Goal: Transaction & Acquisition: Obtain resource

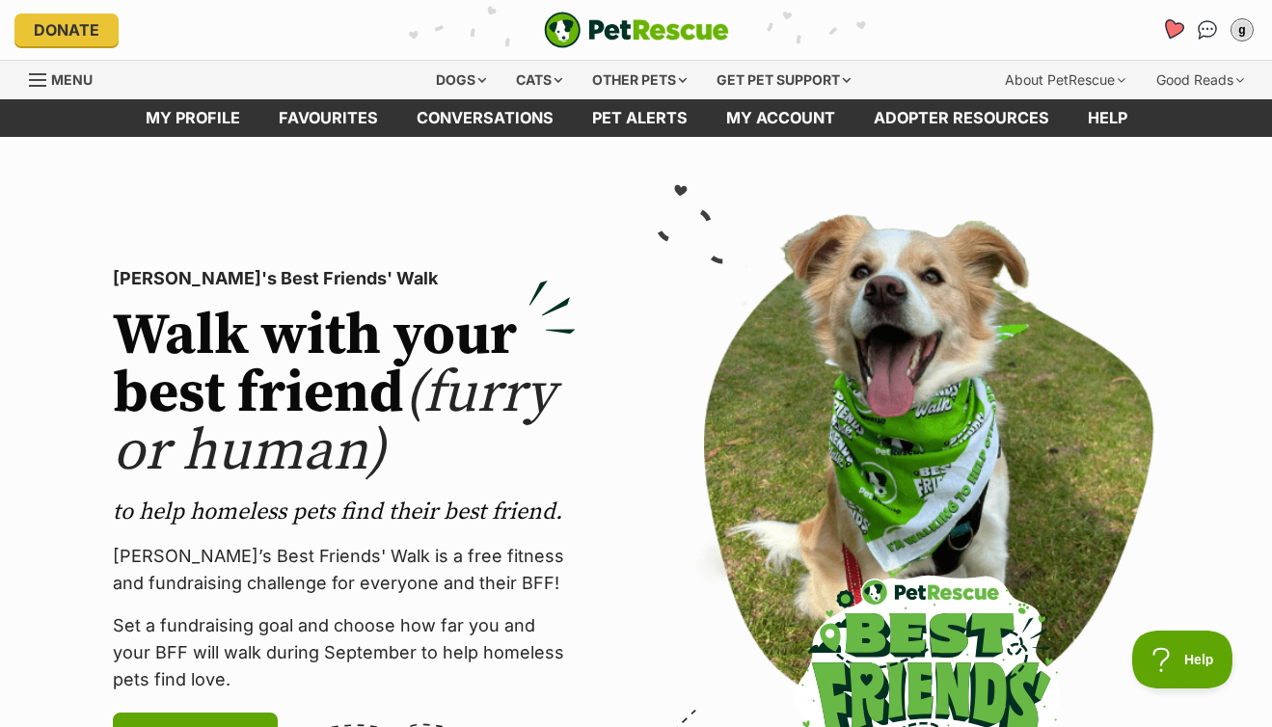
click at [1178, 27] on icon "Favourites" at bounding box center [1172, 29] width 23 height 22
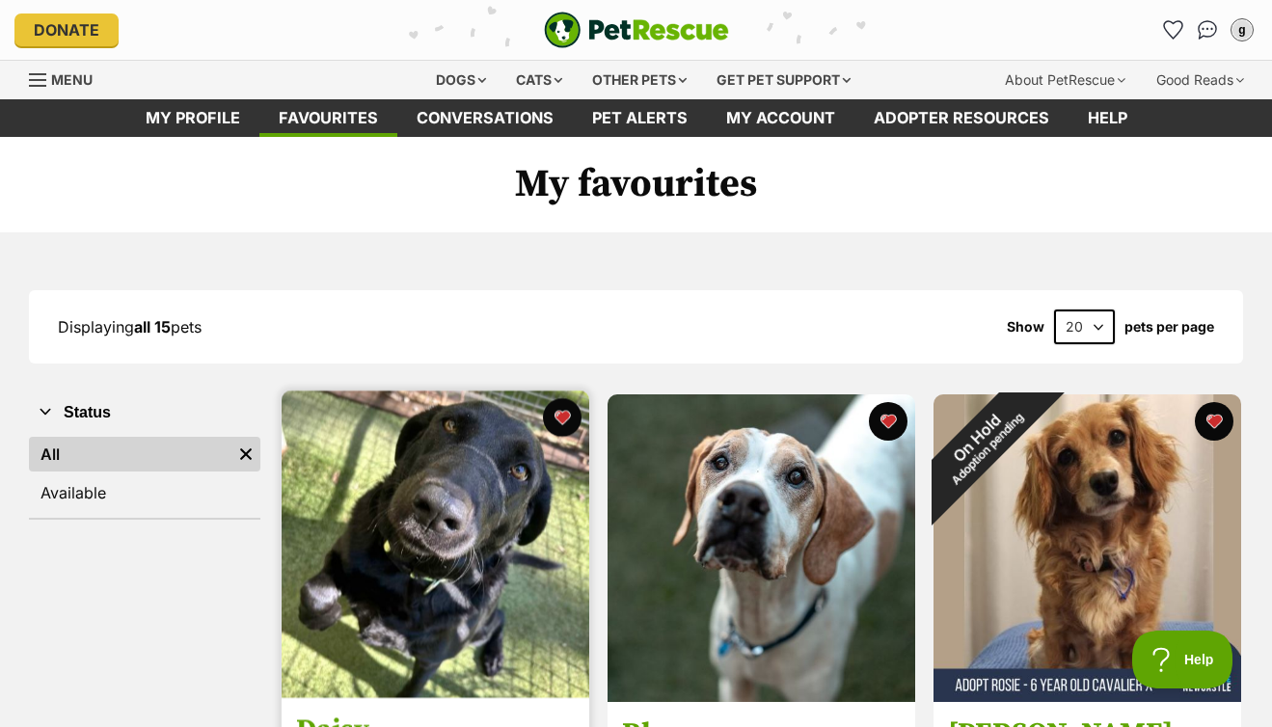
click at [471, 477] on img at bounding box center [436, 544] width 308 height 308
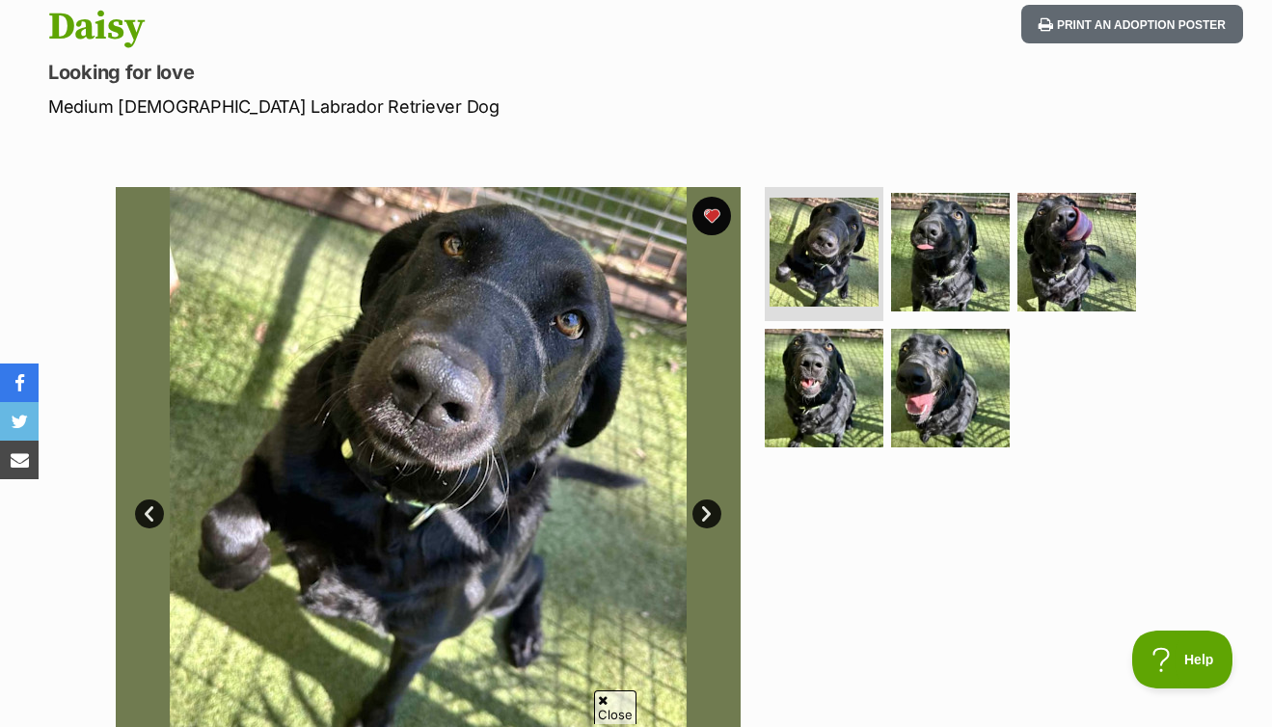
click at [705, 506] on link "Next" at bounding box center [706, 513] width 29 height 29
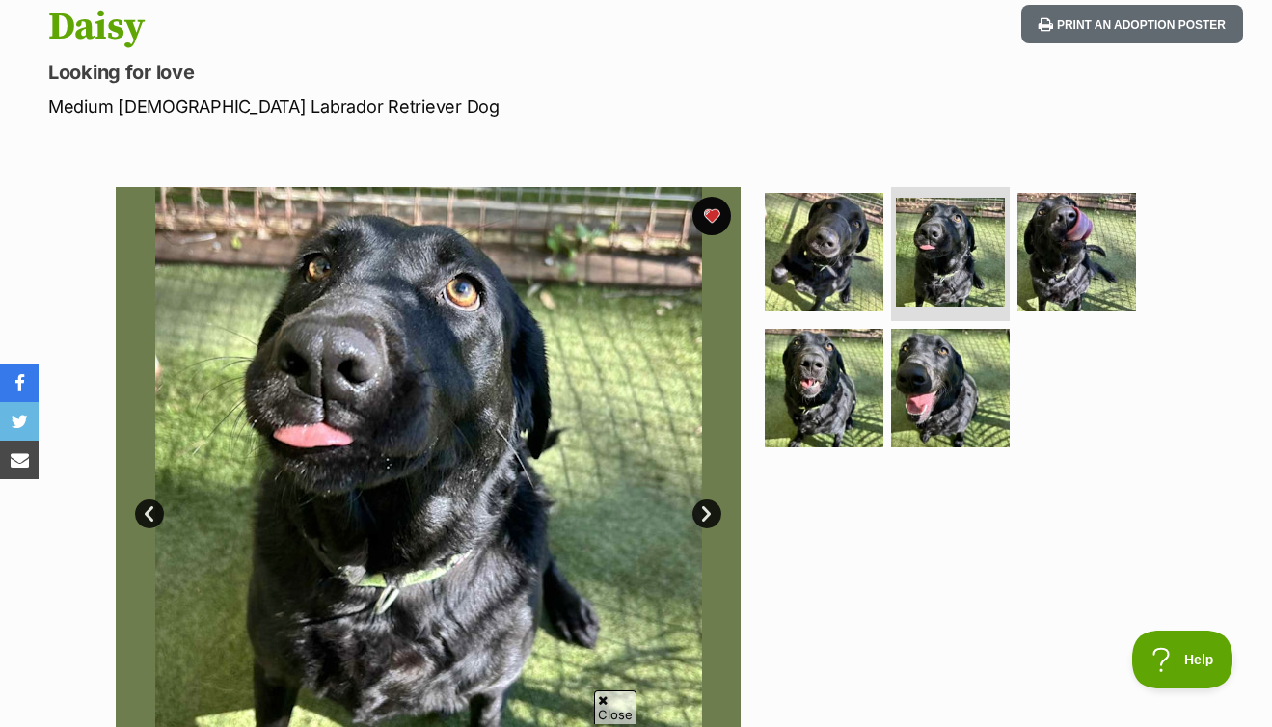
click at [705, 506] on link "Next" at bounding box center [706, 513] width 29 height 29
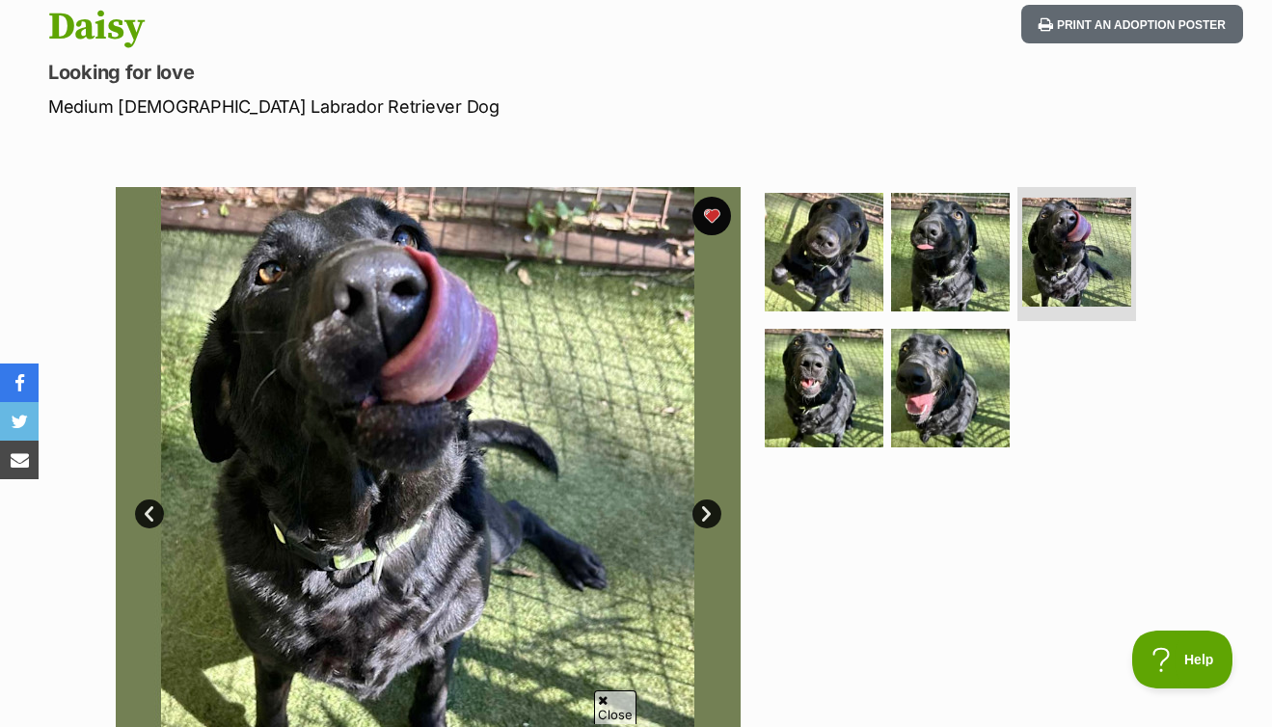
click at [705, 506] on link "Next" at bounding box center [706, 513] width 29 height 29
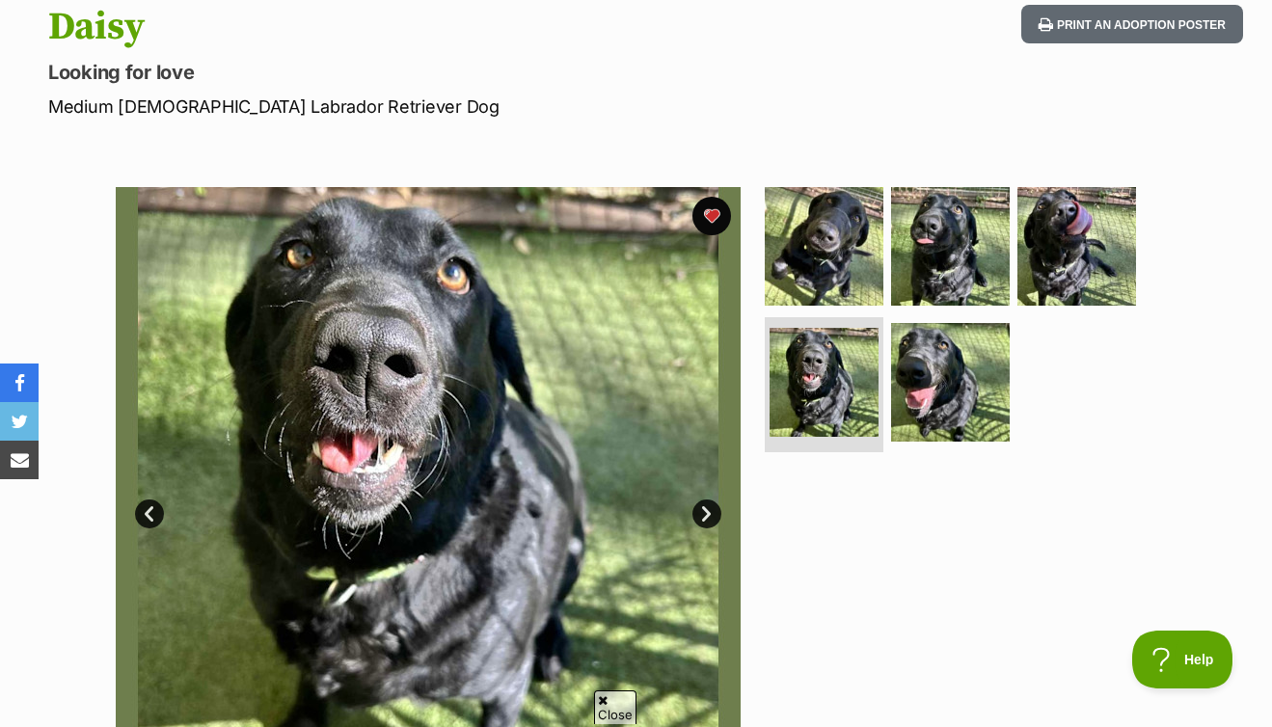
click at [705, 506] on link "Next" at bounding box center [706, 513] width 29 height 29
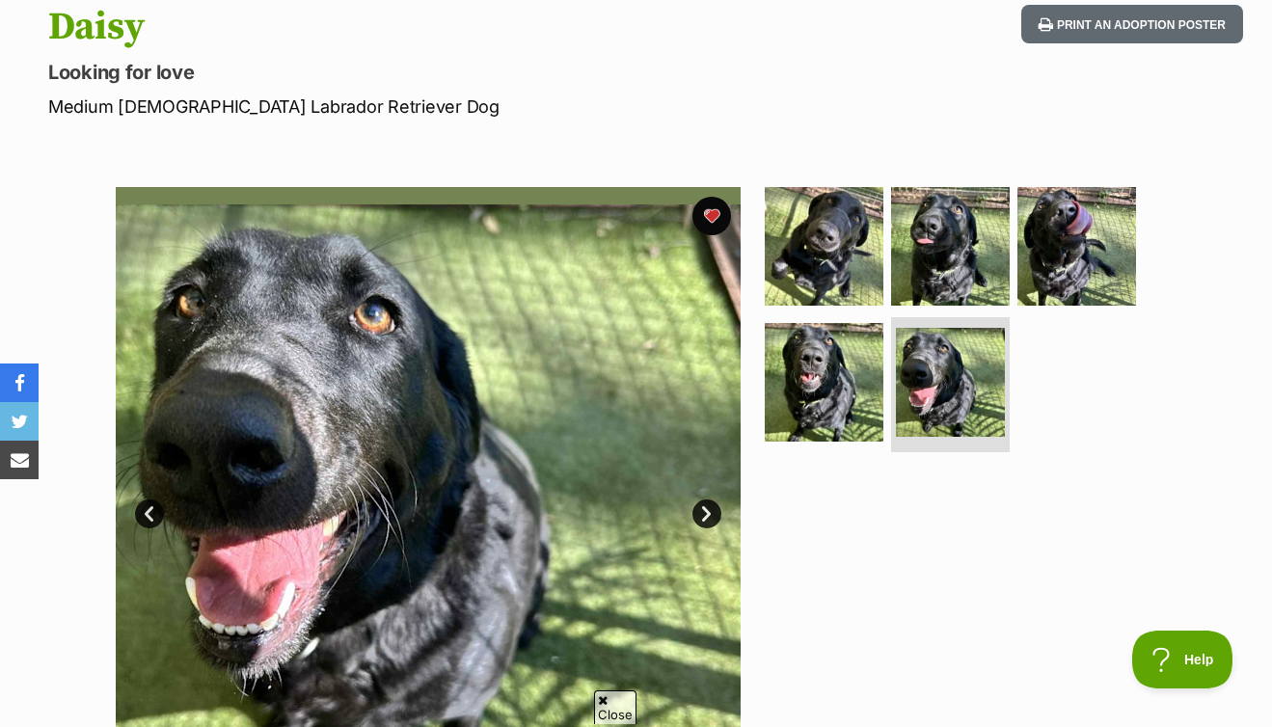
click at [705, 506] on link "Next" at bounding box center [706, 513] width 29 height 29
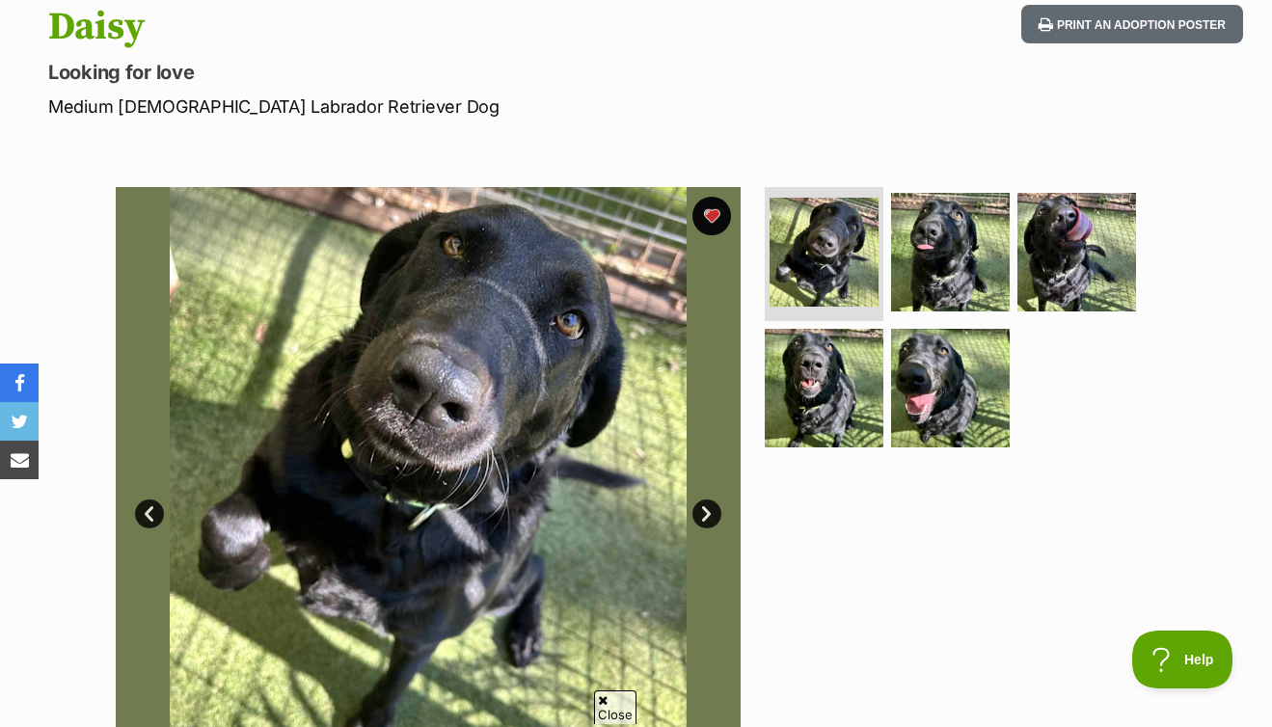
click at [705, 506] on link "Next" at bounding box center [706, 513] width 29 height 29
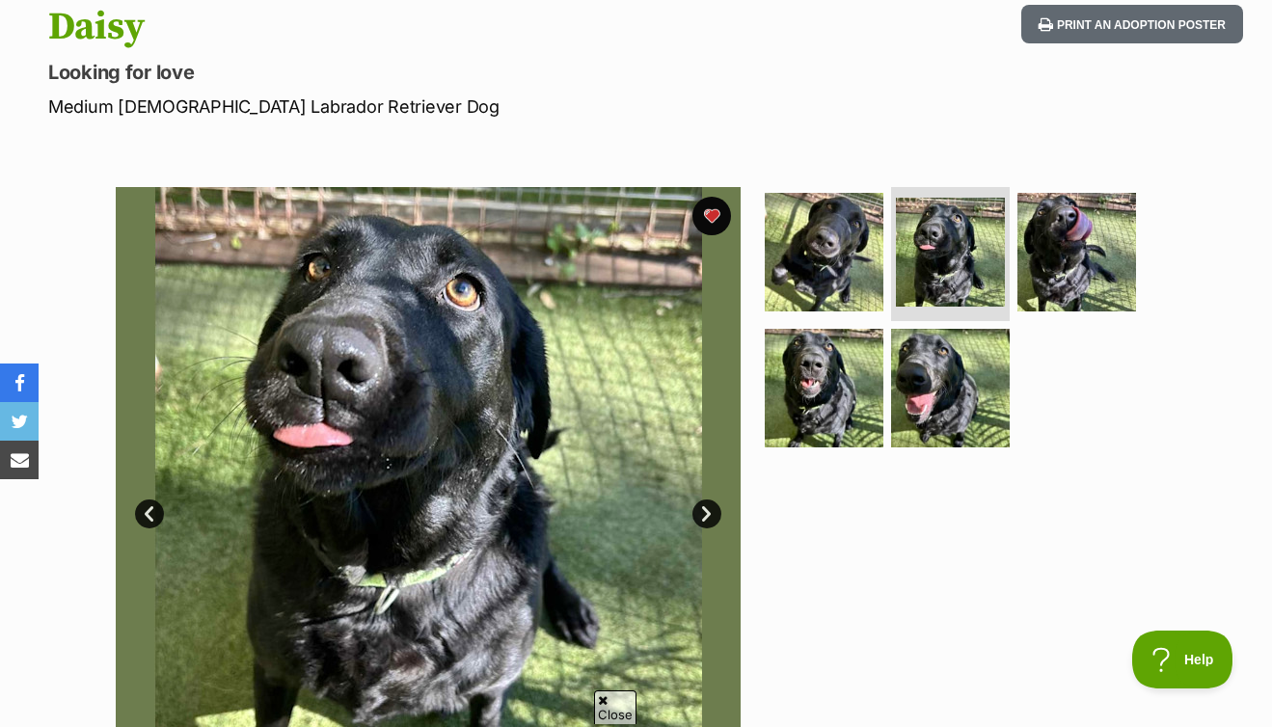
click at [705, 506] on link "Next" at bounding box center [706, 513] width 29 height 29
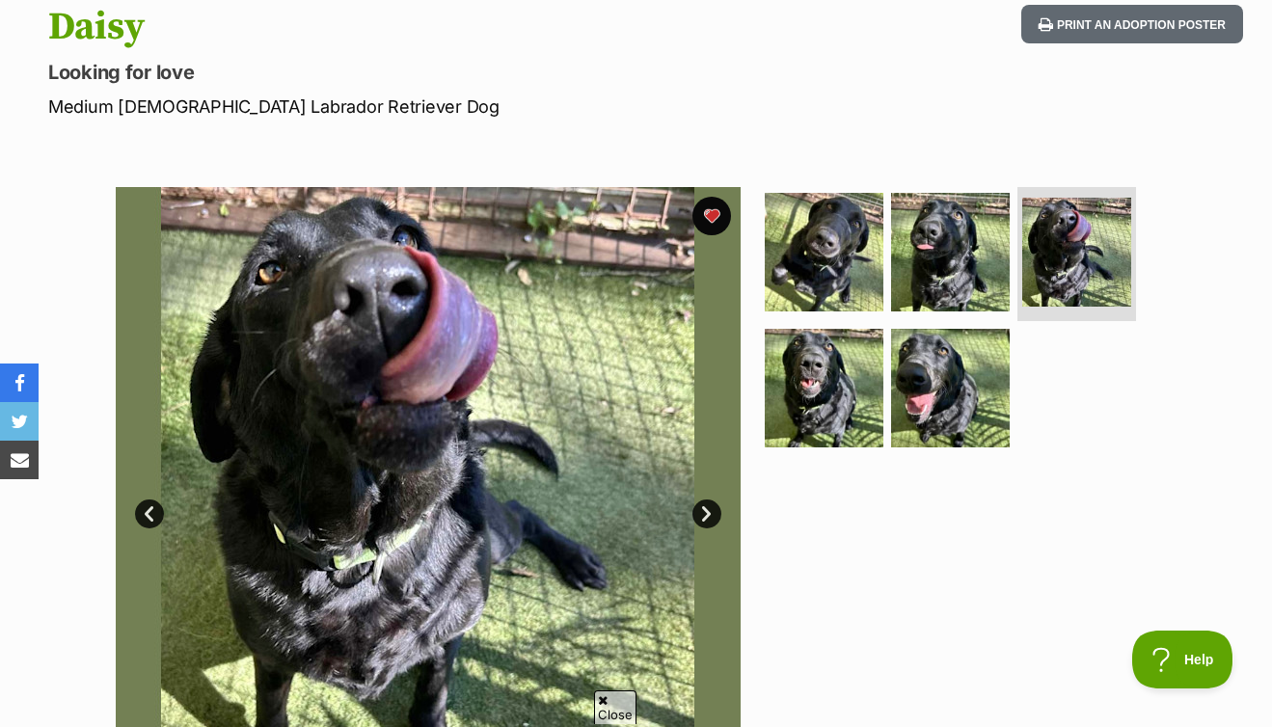
click at [705, 506] on link "Next" at bounding box center [706, 513] width 29 height 29
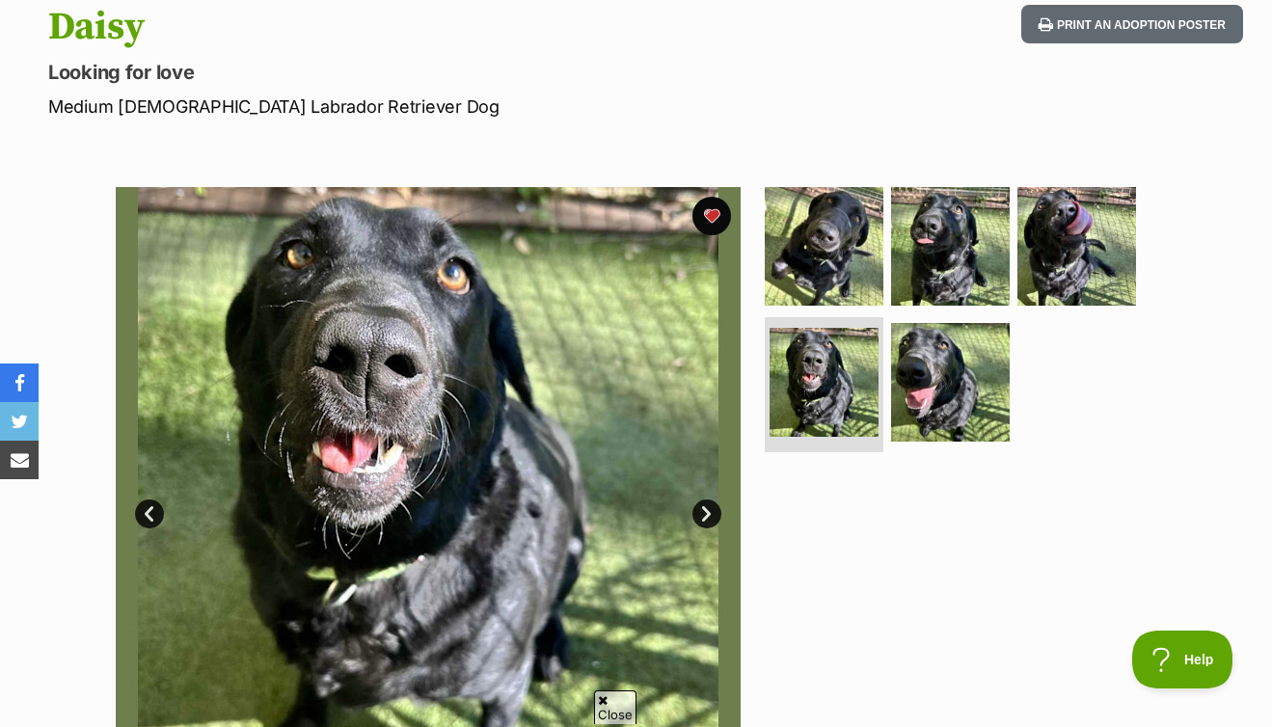
click at [705, 506] on link "Next" at bounding box center [706, 513] width 29 height 29
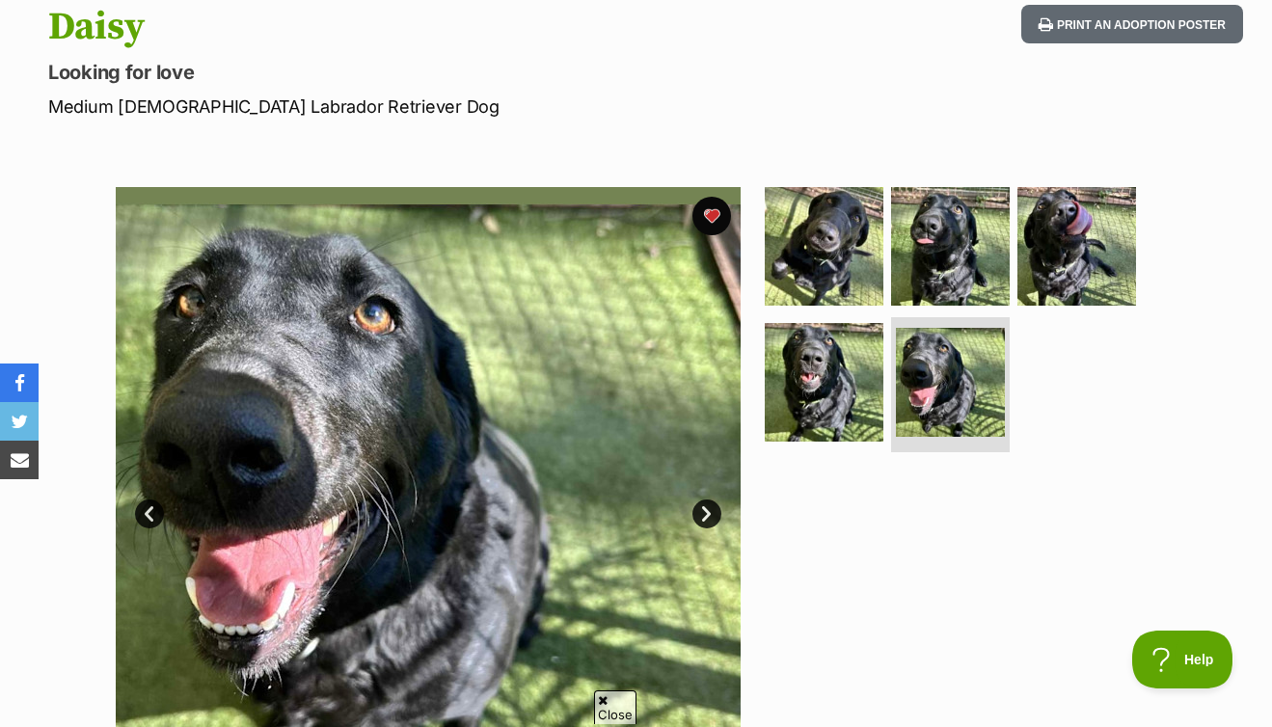
click at [705, 506] on link "Next" at bounding box center [706, 513] width 29 height 29
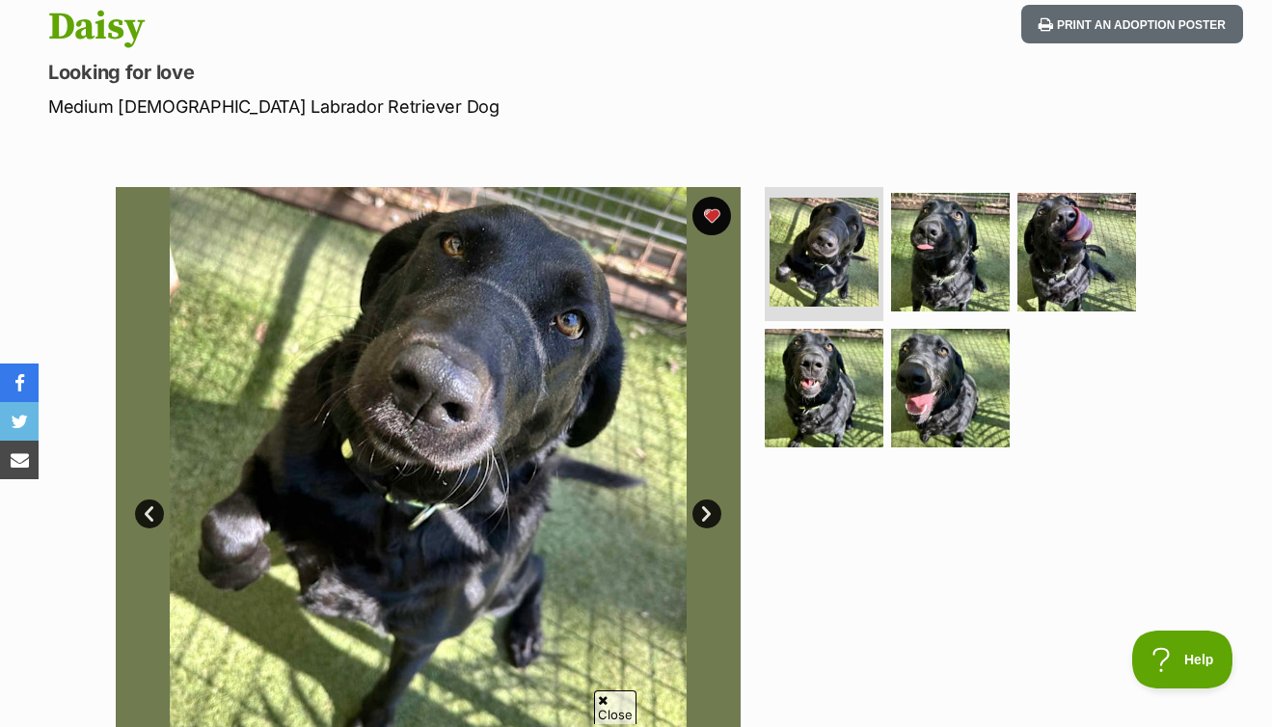
click at [705, 506] on link "Next" at bounding box center [706, 513] width 29 height 29
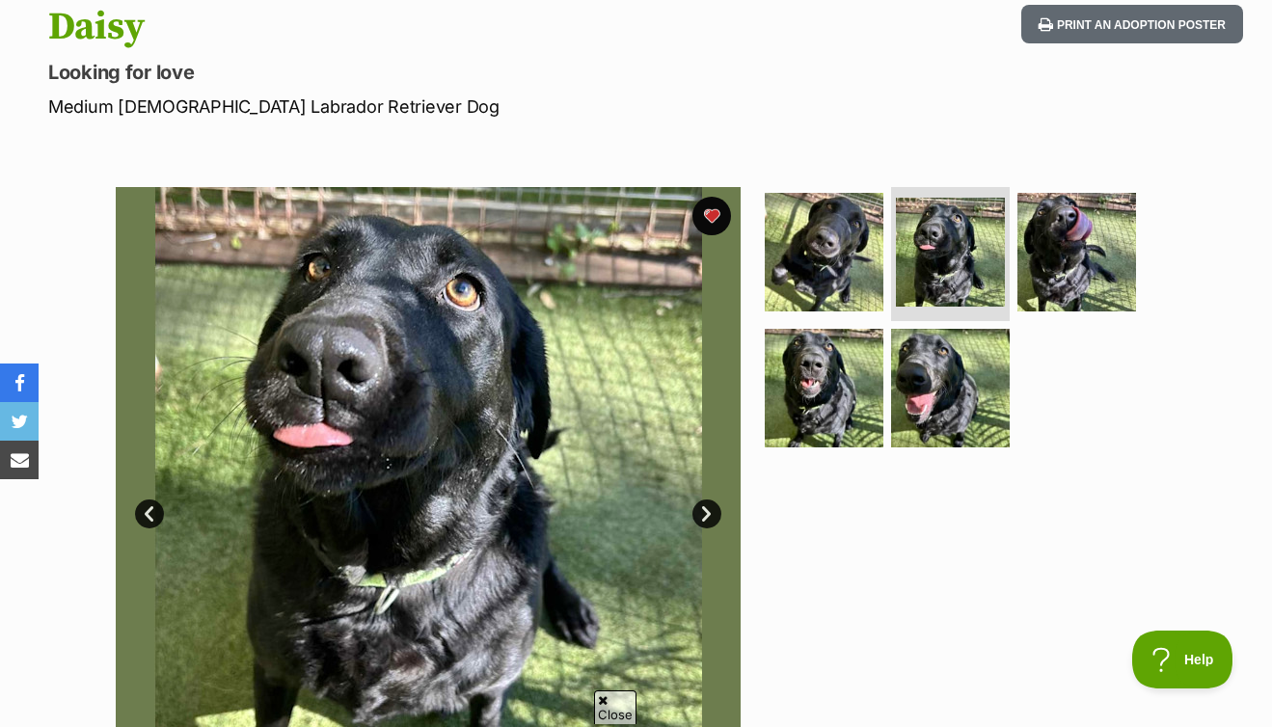
click at [705, 506] on link "Next" at bounding box center [706, 513] width 29 height 29
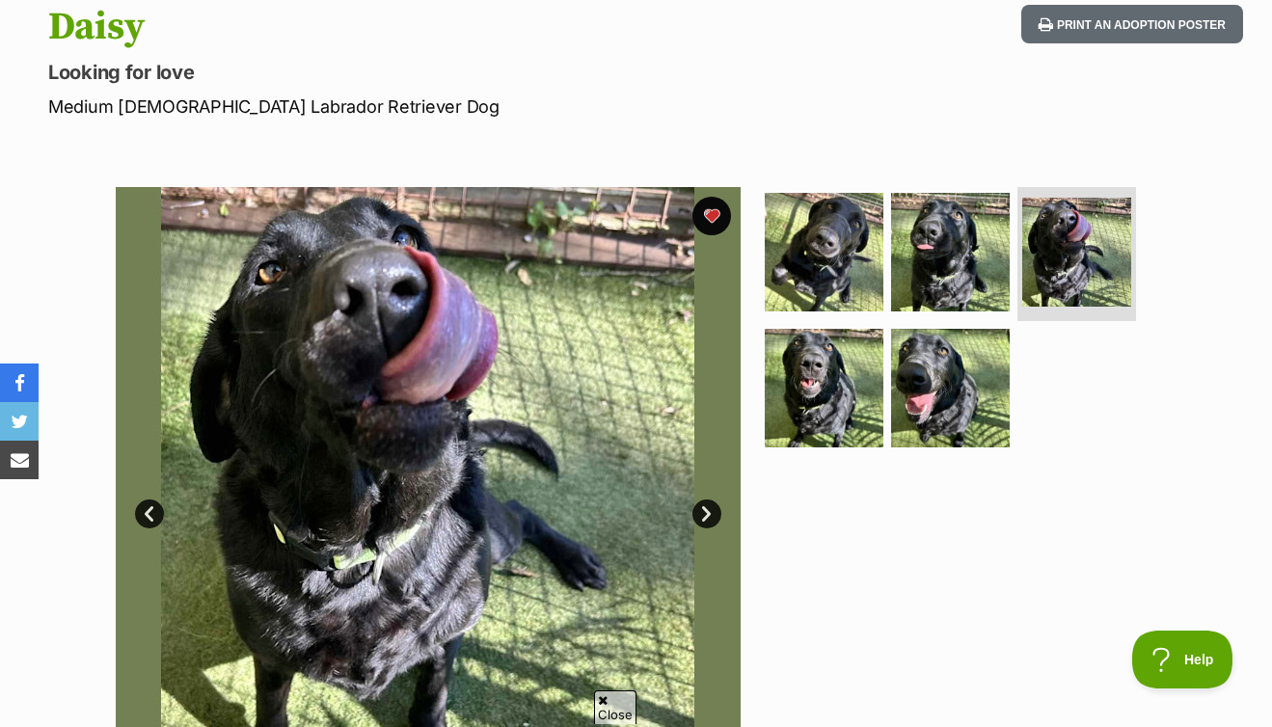
click at [705, 506] on link "Next" at bounding box center [706, 513] width 29 height 29
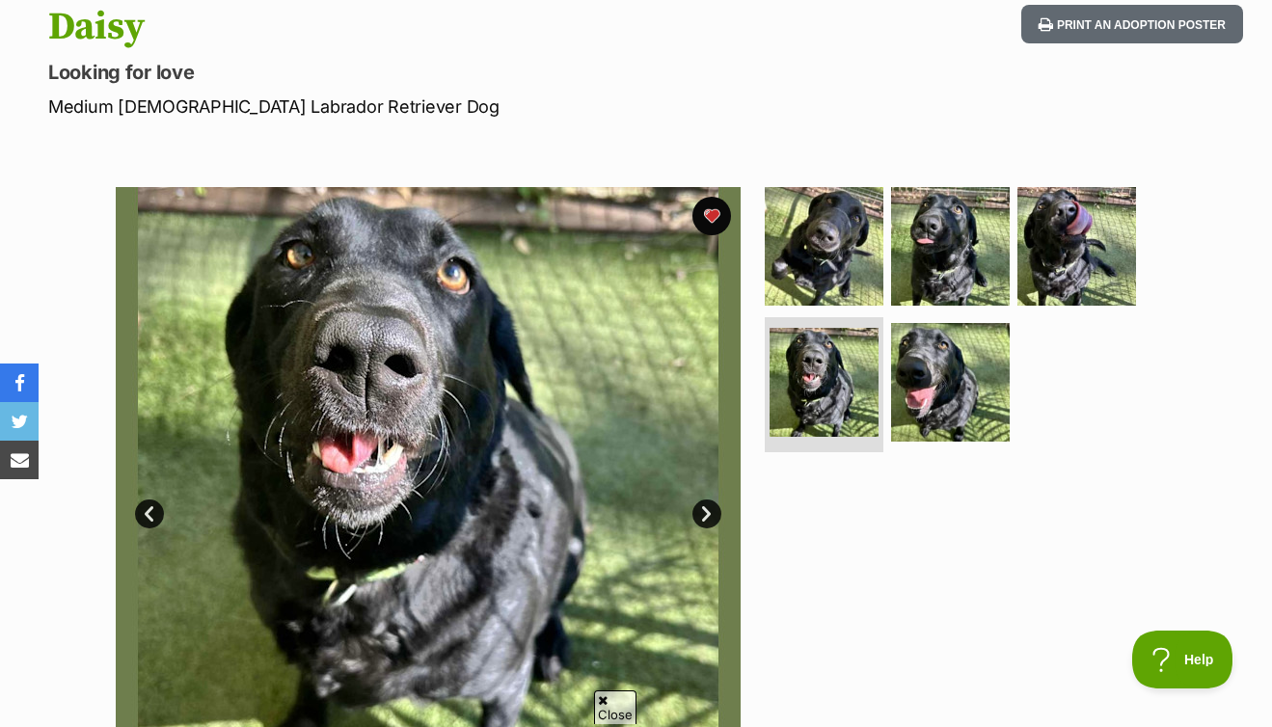
click at [705, 506] on link "Next" at bounding box center [706, 513] width 29 height 29
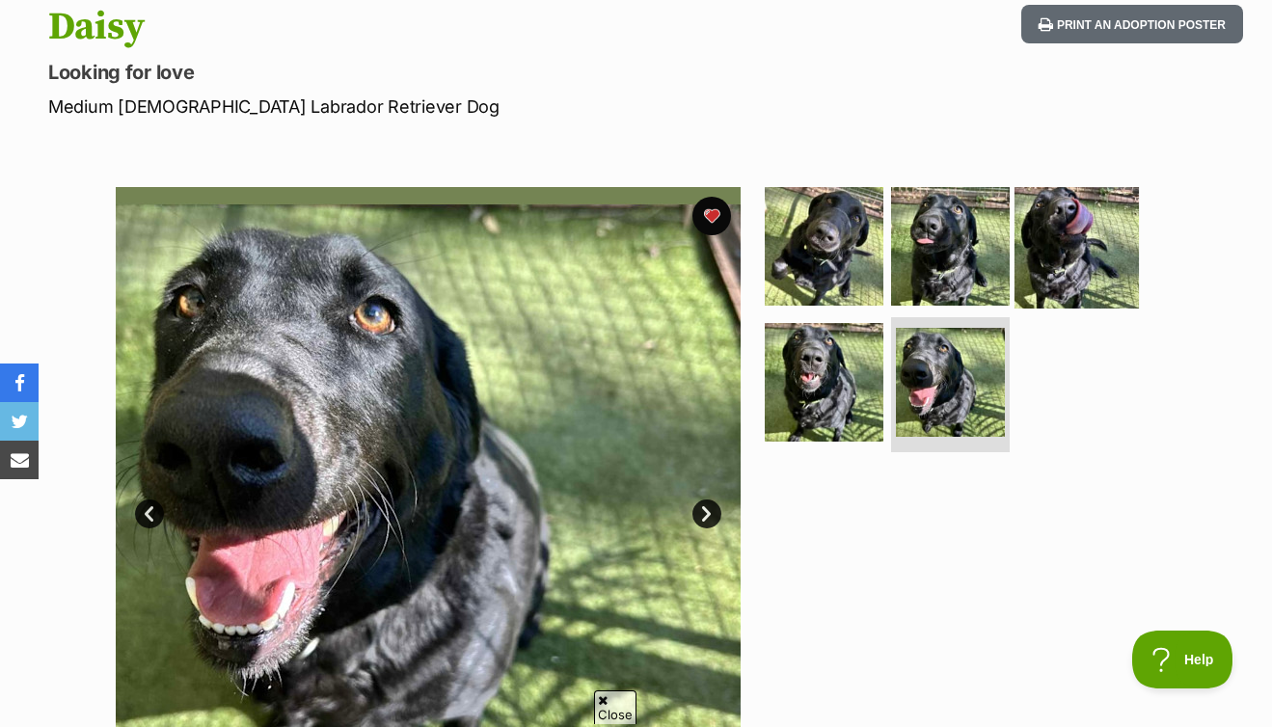
click at [1067, 258] on img at bounding box center [1076, 245] width 124 height 124
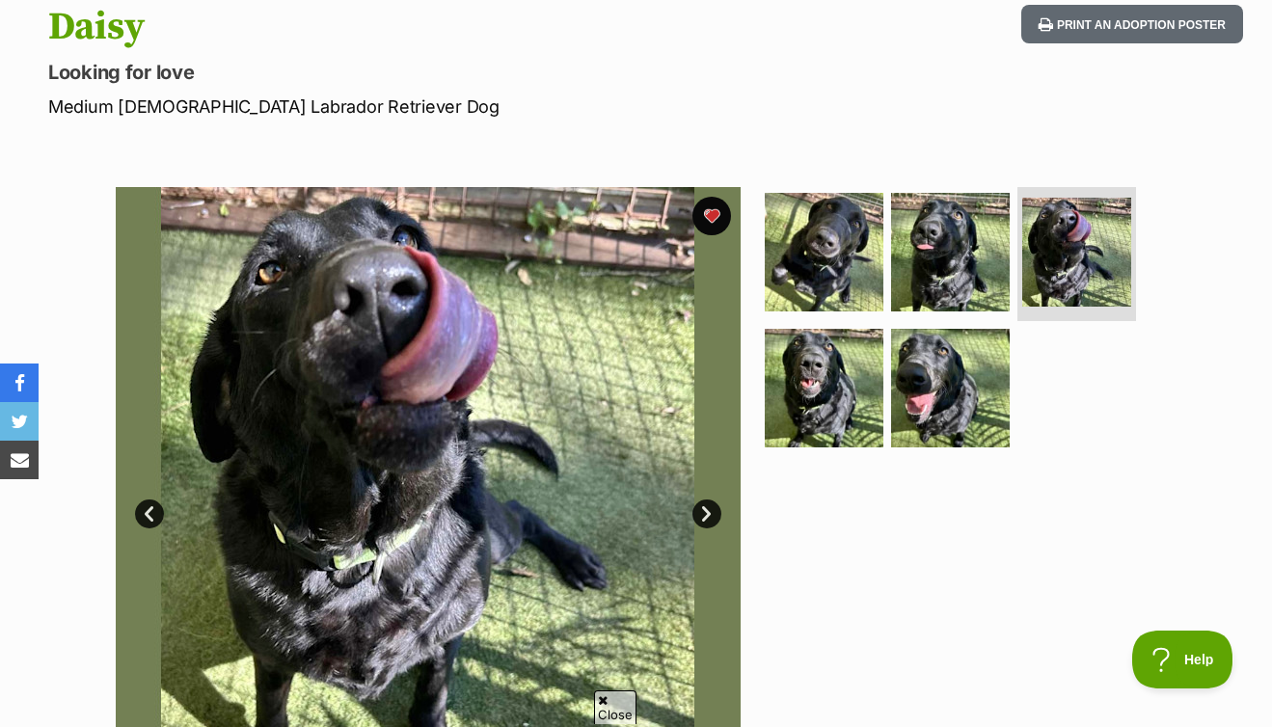
click at [704, 514] on link "Next" at bounding box center [706, 513] width 29 height 29
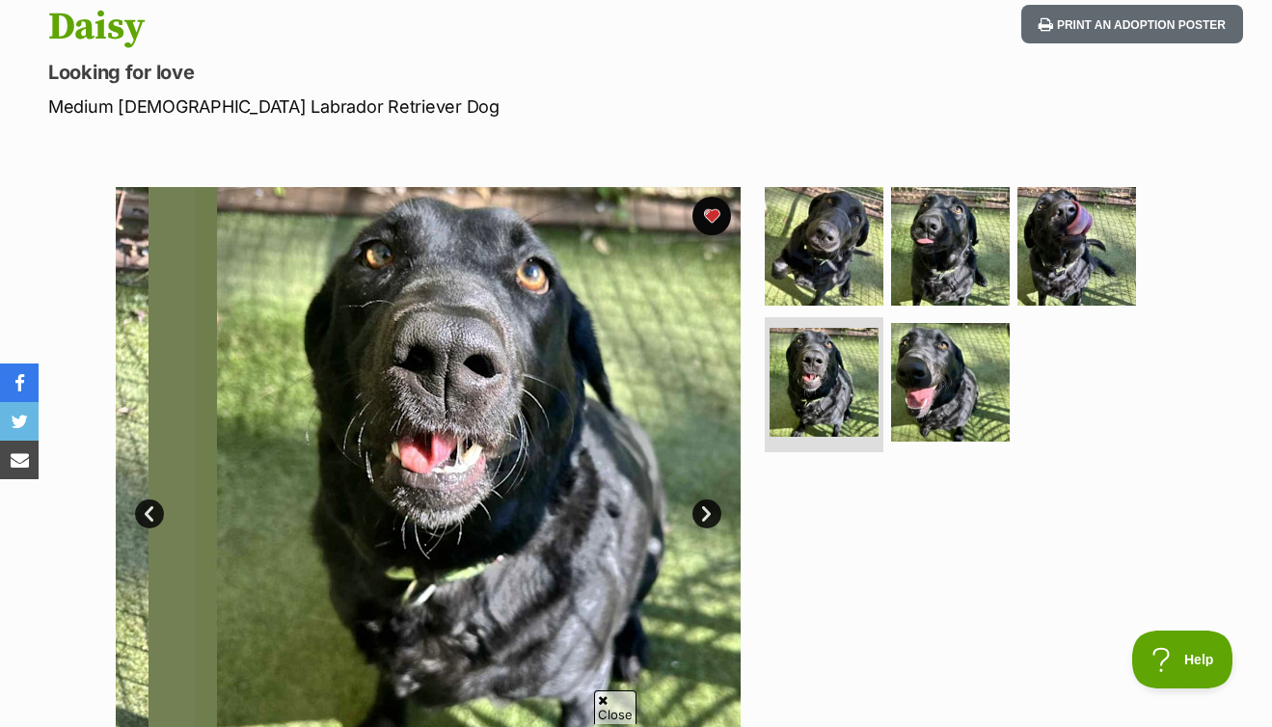
click at [705, 513] on link "Next" at bounding box center [706, 513] width 29 height 29
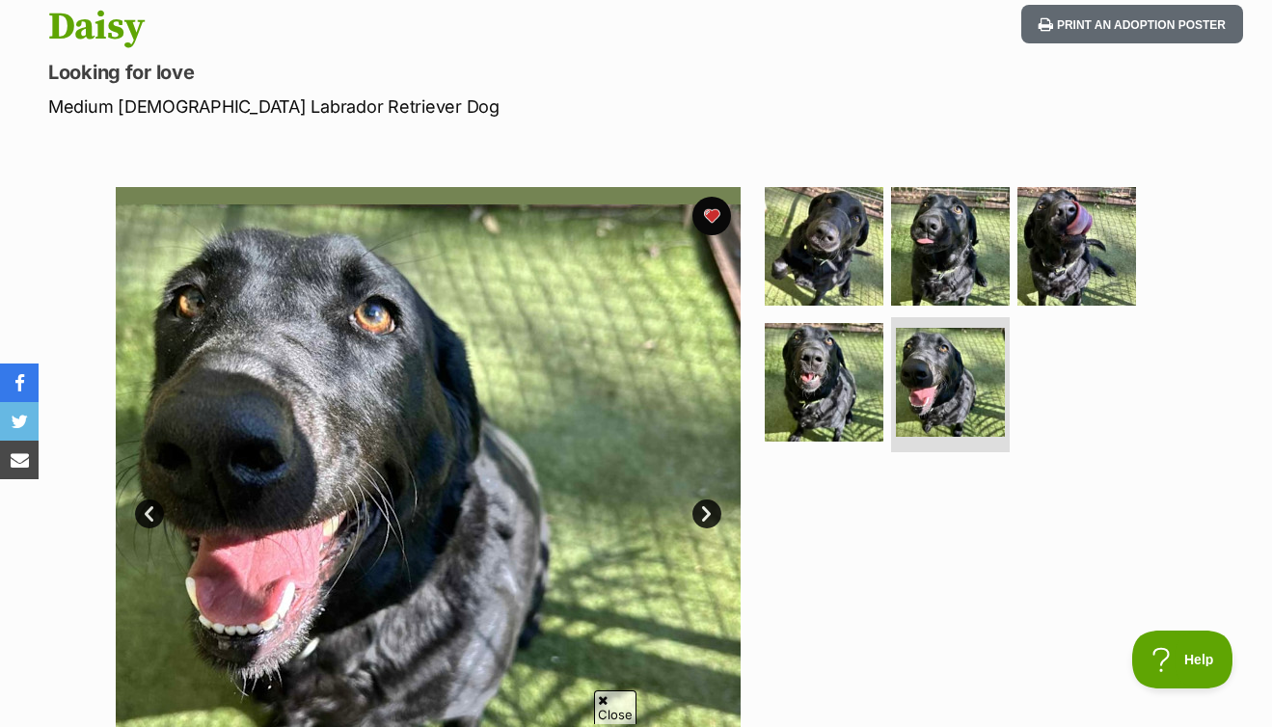
click at [716, 516] on link "Next" at bounding box center [706, 513] width 29 height 29
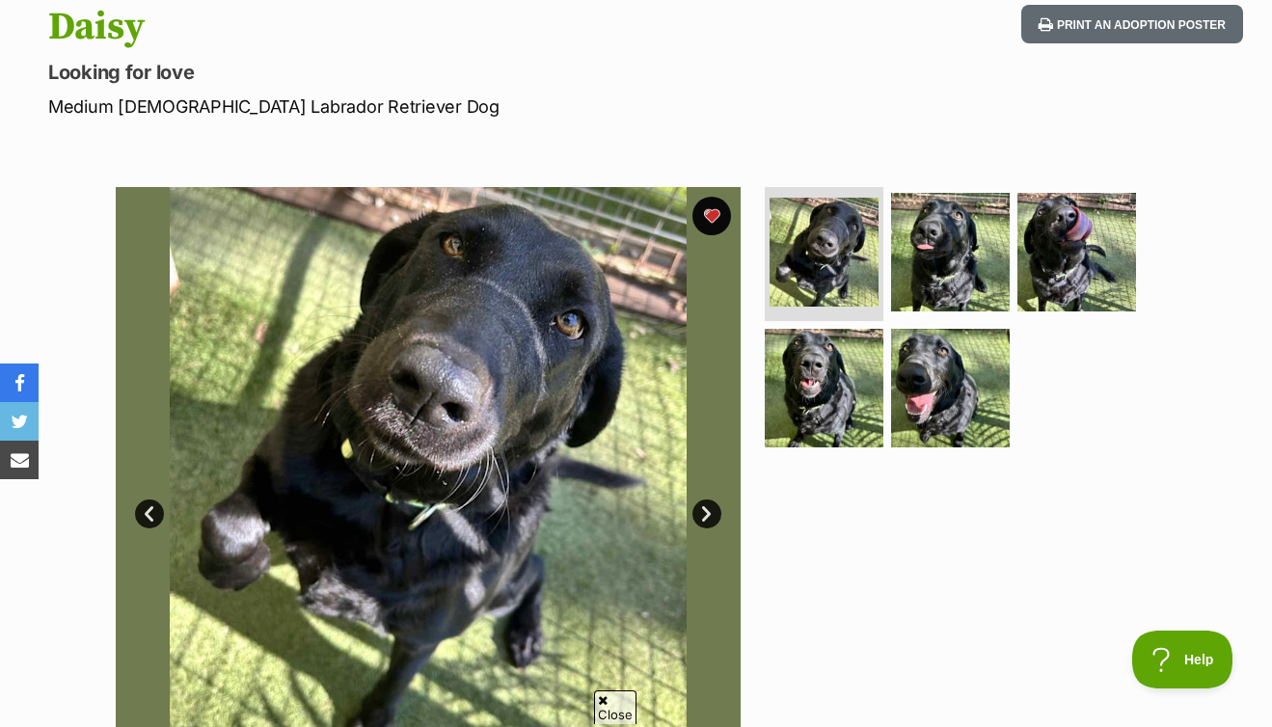
click at [716, 515] on link "Next" at bounding box center [706, 513] width 29 height 29
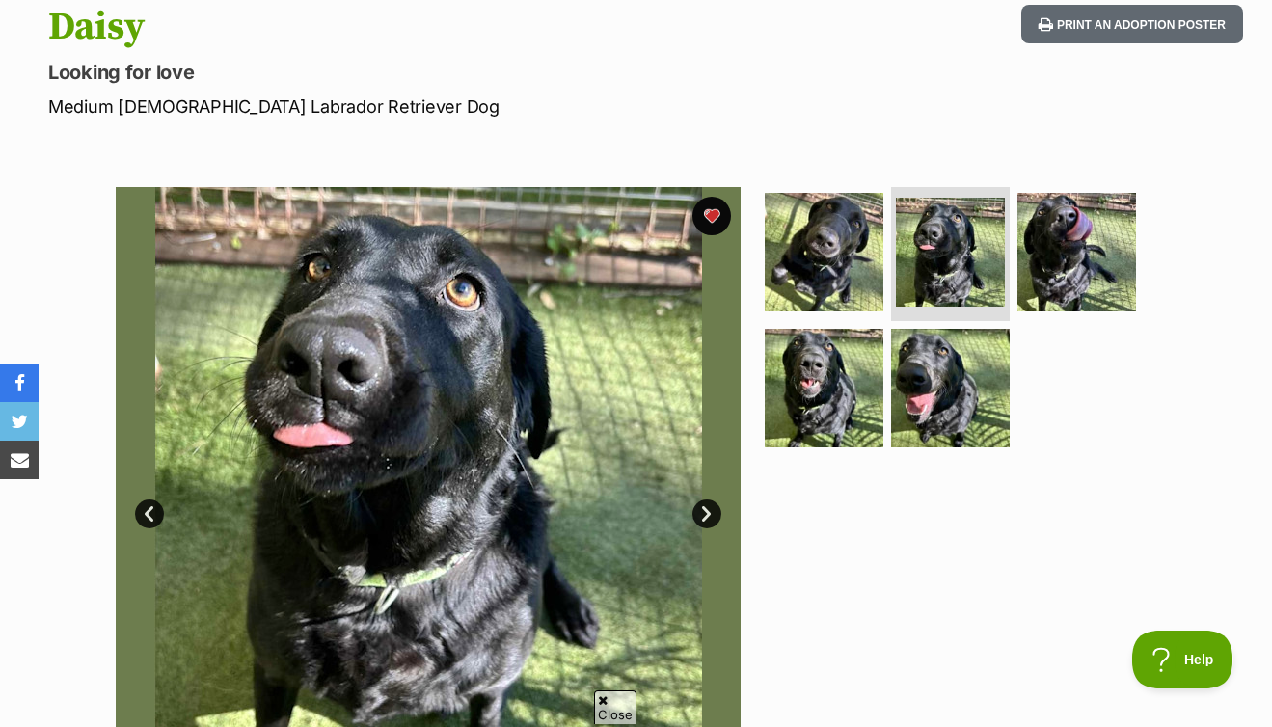
click at [716, 515] on link "Next" at bounding box center [706, 513] width 29 height 29
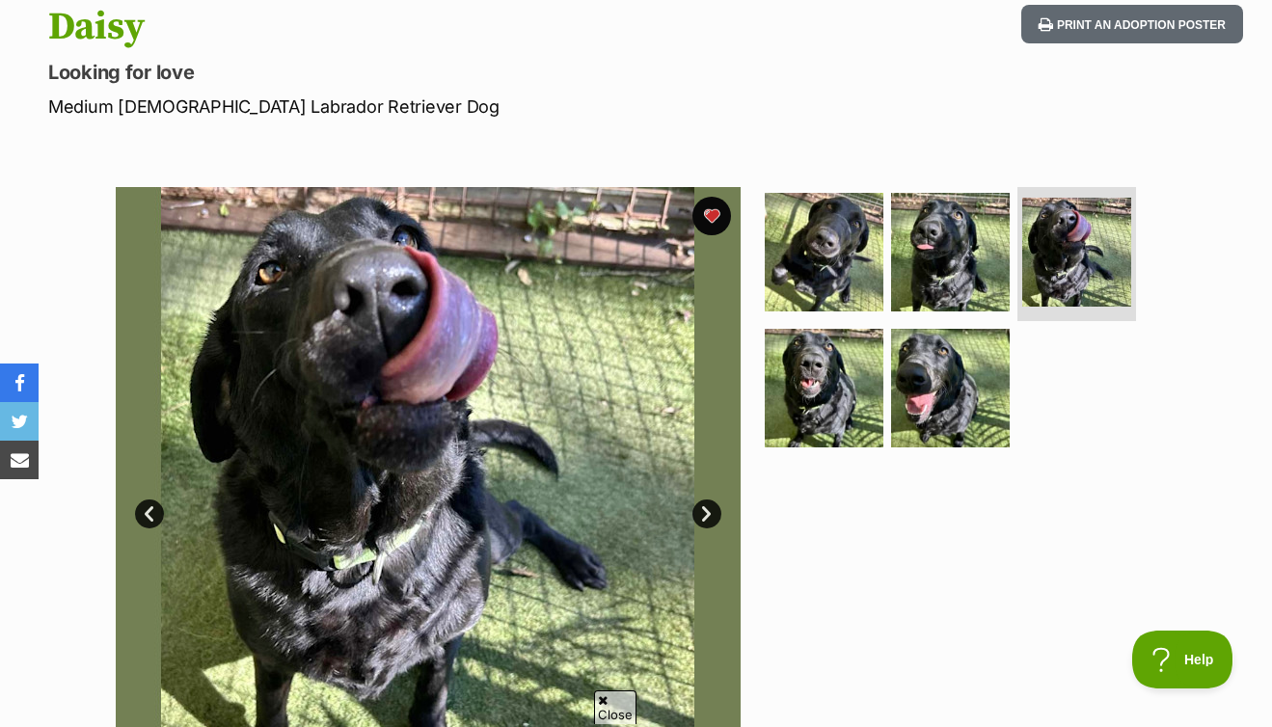
click at [716, 515] on link "Next" at bounding box center [706, 513] width 29 height 29
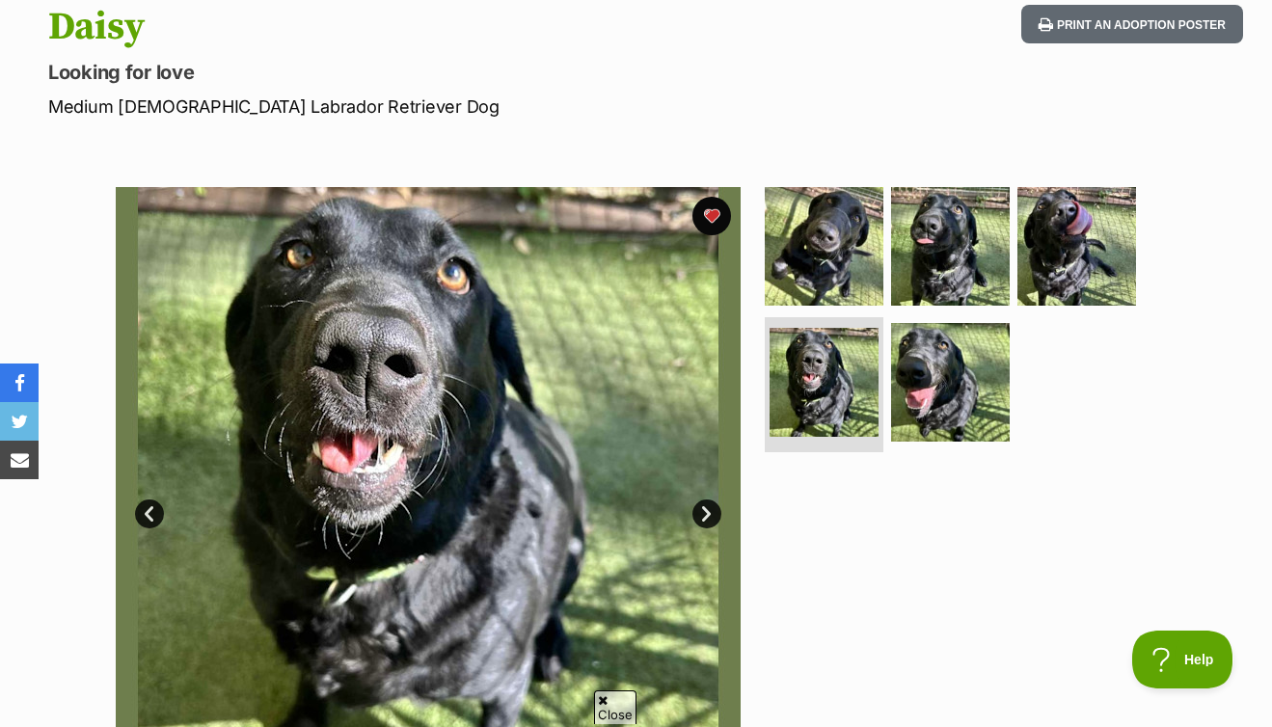
click at [716, 515] on link "Next" at bounding box center [706, 513] width 29 height 29
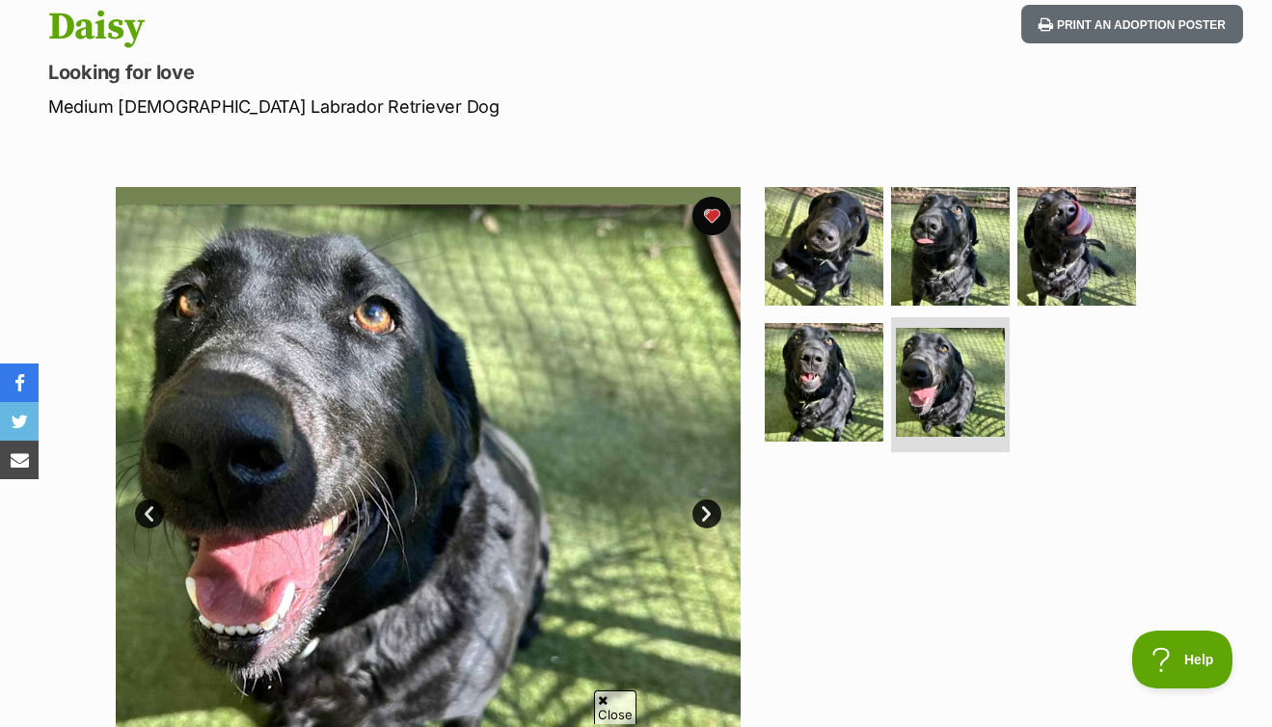
click at [716, 515] on link "Next" at bounding box center [706, 513] width 29 height 29
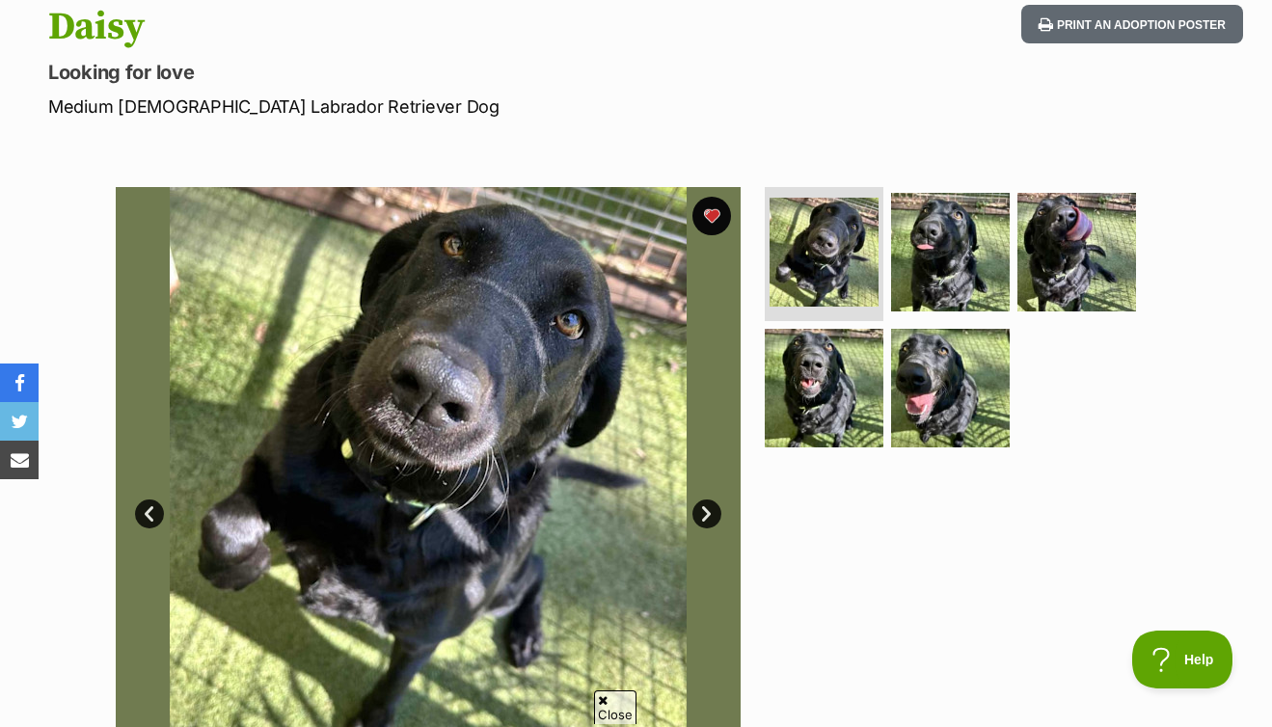
click at [716, 515] on link "Next" at bounding box center [706, 513] width 29 height 29
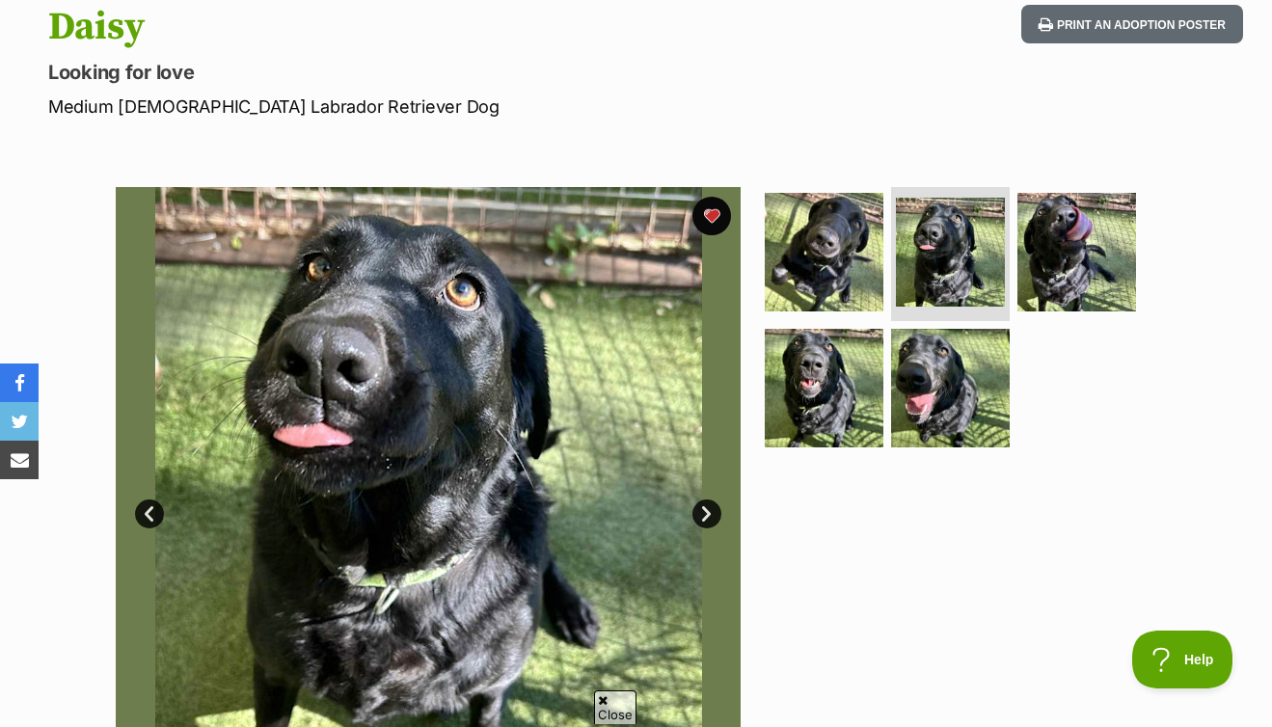
click at [716, 515] on link "Next" at bounding box center [706, 513] width 29 height 29
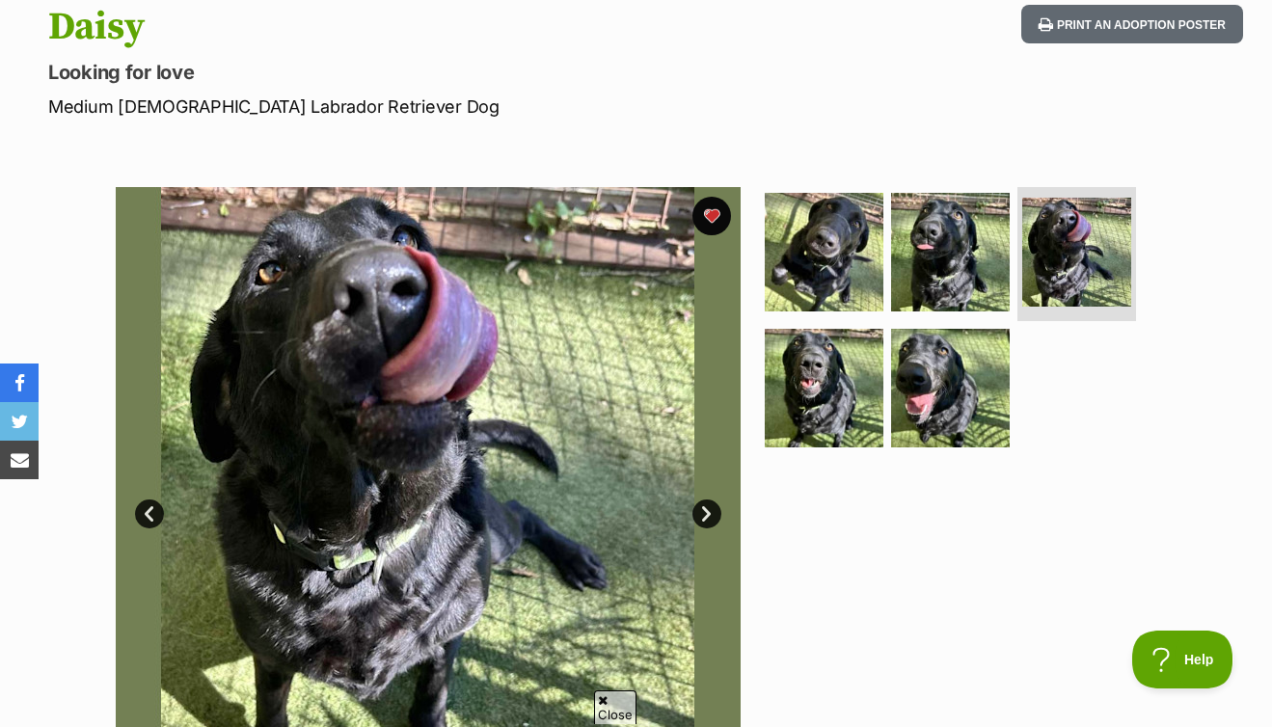
click at [716, 515] on link "Next" at bounding box center [706, 513] width 29 height 29
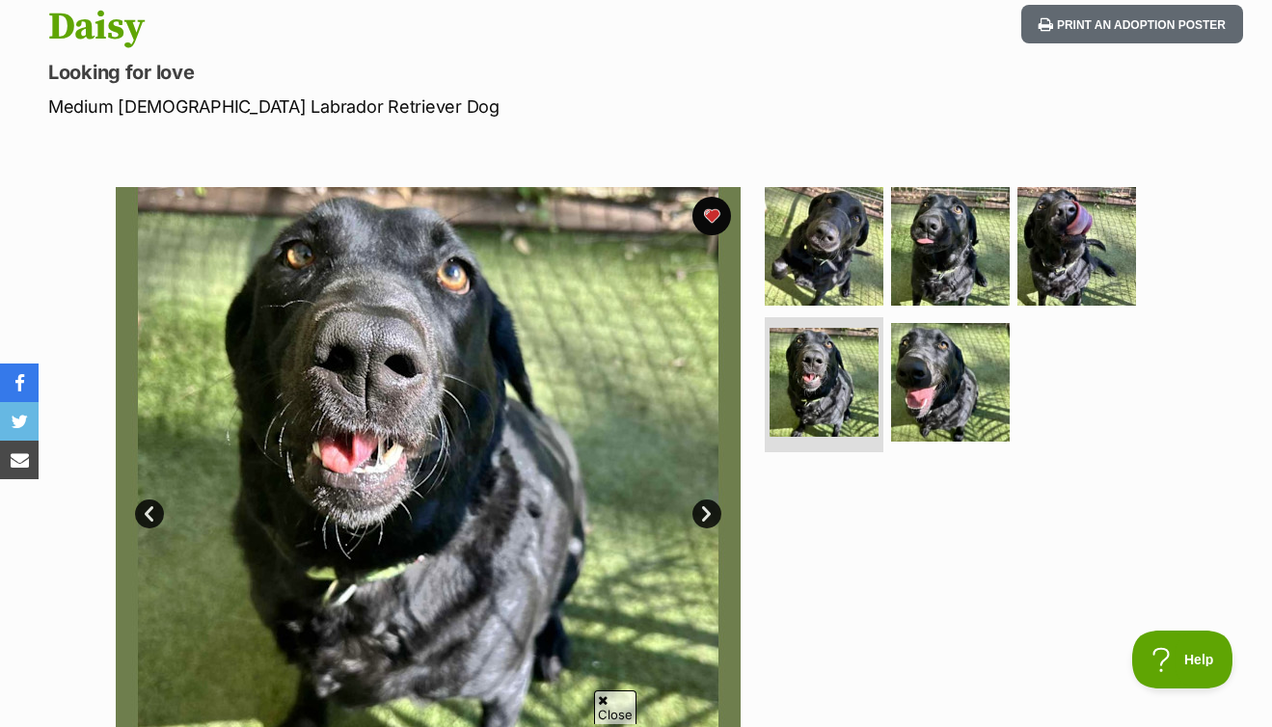
click at [716, 515] on link "Next" at bounding box center [706, 513] width 29 height 29
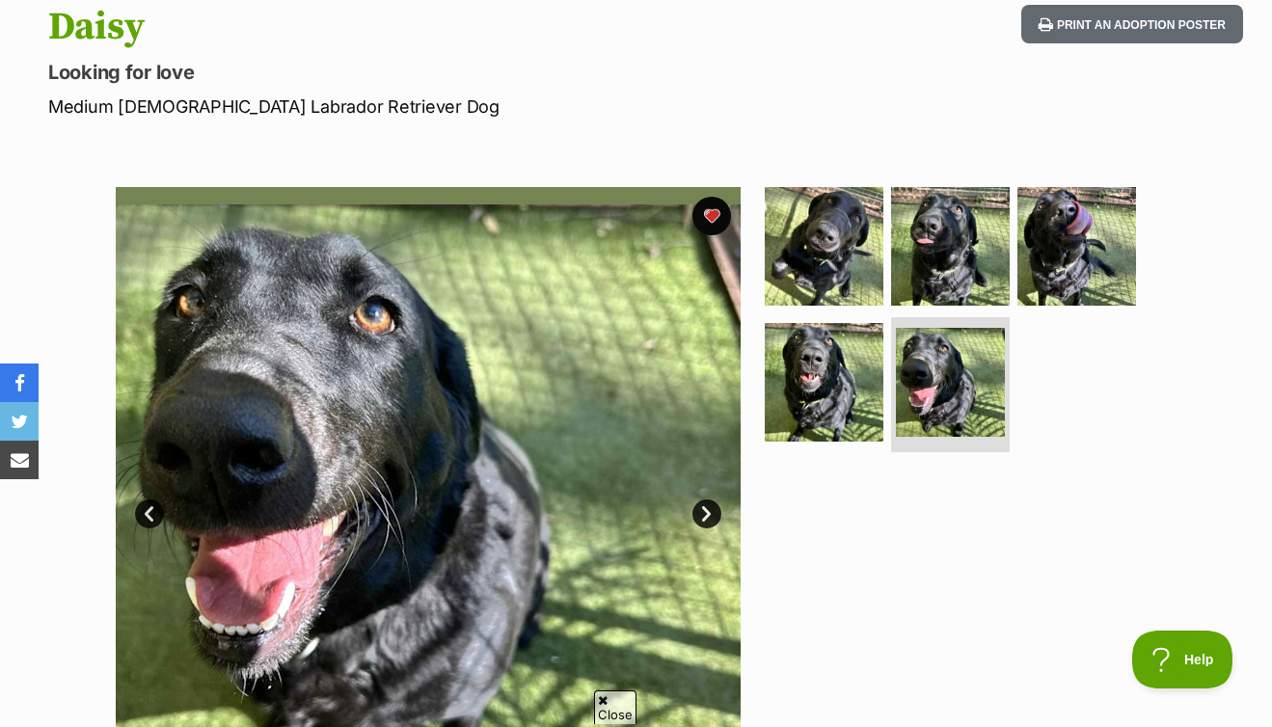
click at [716, 515] on link "Next" at bounding box center [706, 513] width 29 height 29
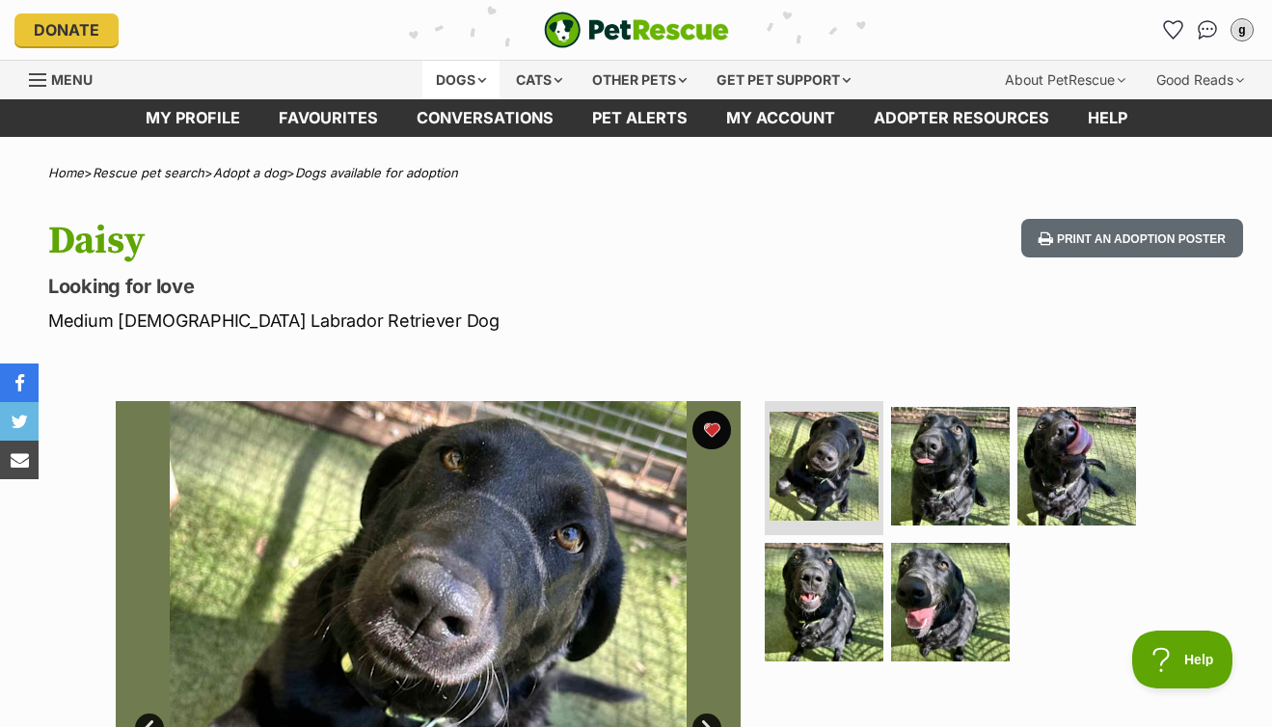
click at [453, 71] on div "Dogs" at bounding box center [460, 80] width 77 height 39
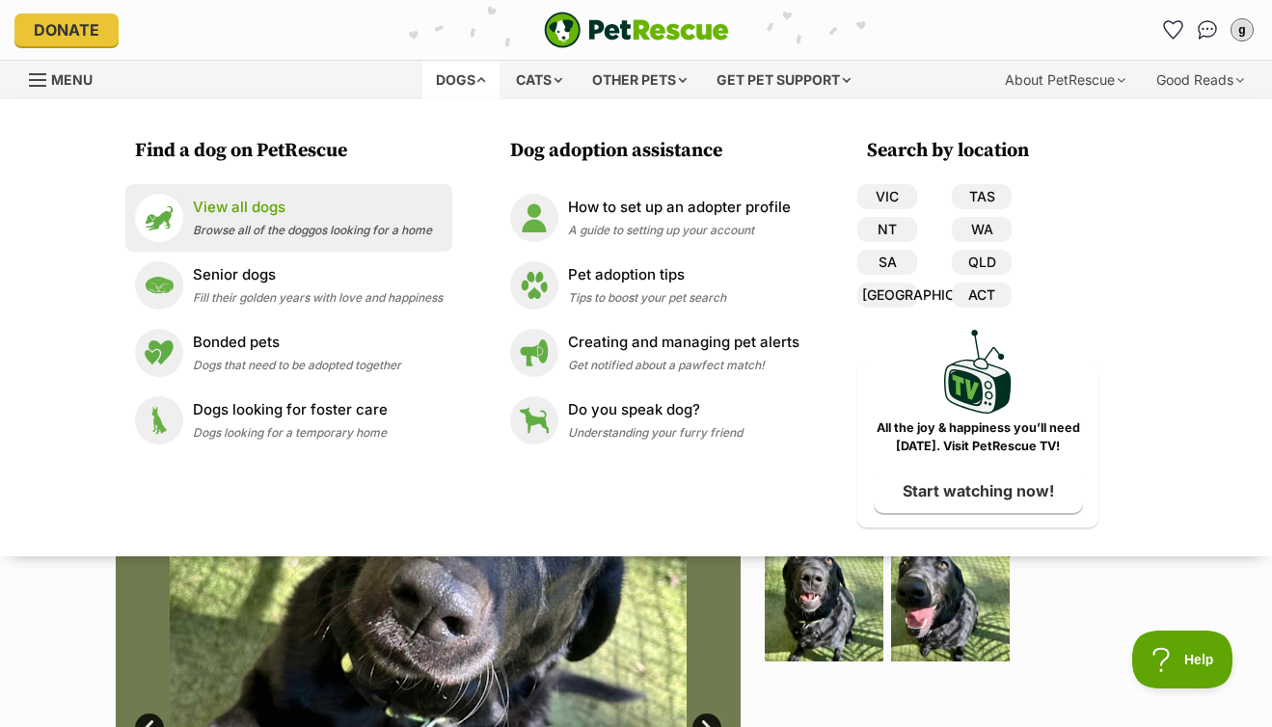
click at [235, 208] on p "View all dogs" at bounding box center [312, 208] width 239 height 22
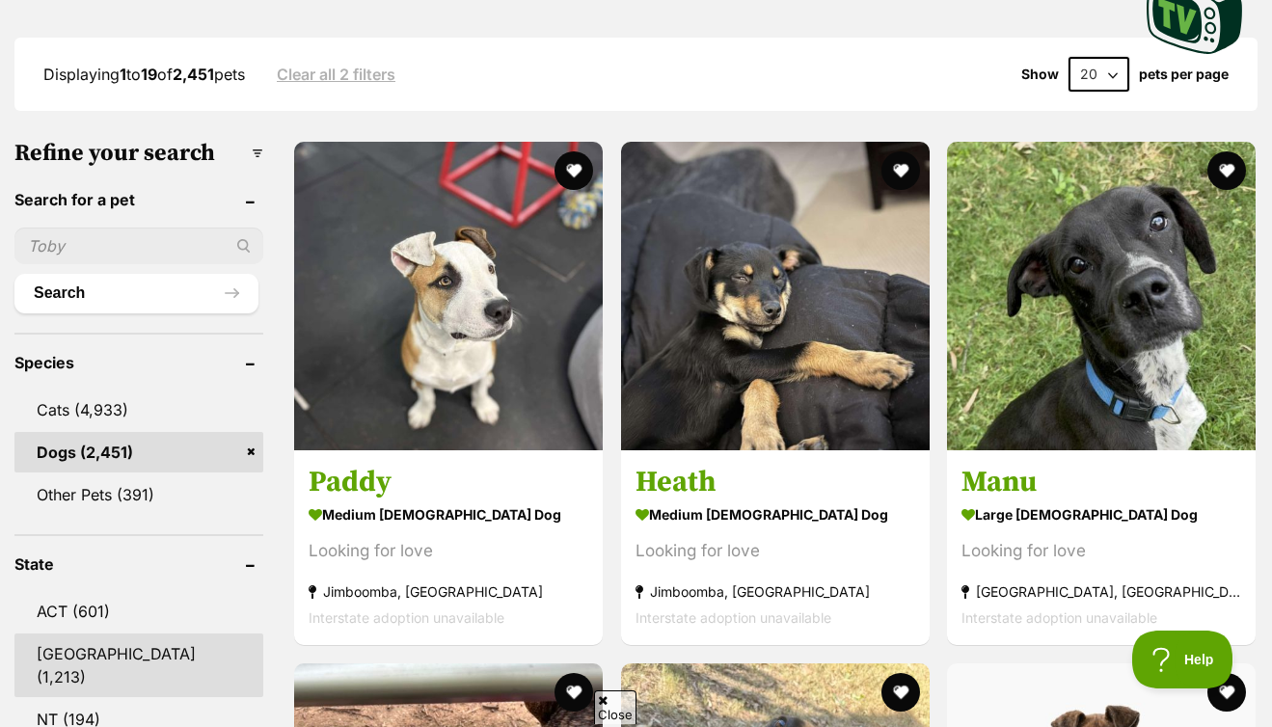
click at [83, 654] on link "NSW (1,213)" at bounding box center [138, 665] width 249 height 64
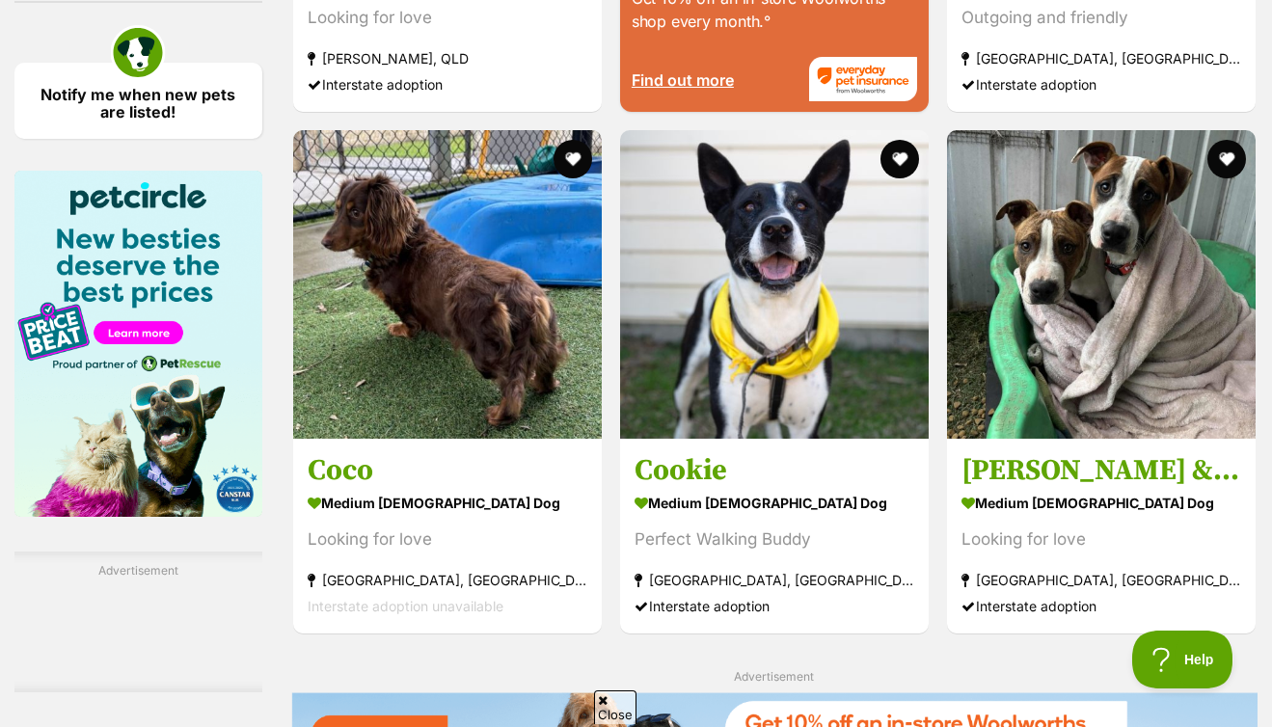
scroll to position [3325, 0]
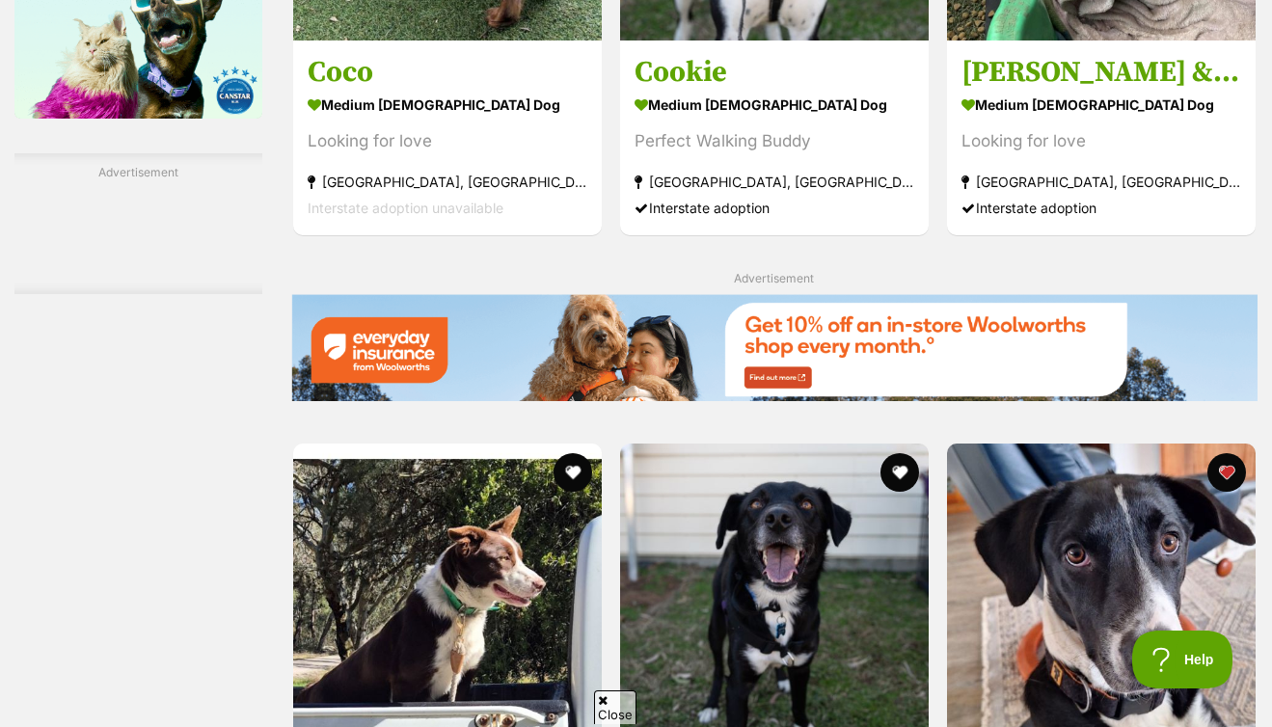
drag, startPoint x: 781, startPoint y: 411, endPoint x: 814, endPoint y: 393, distance: 37.1
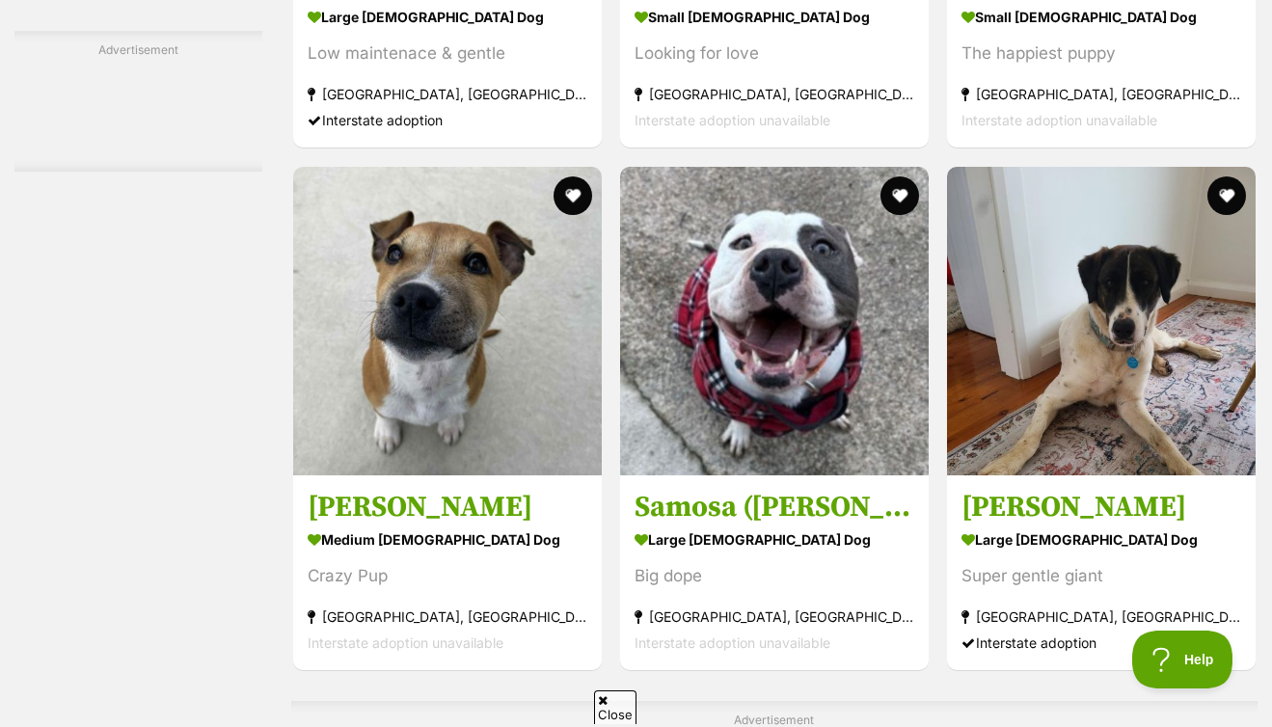
scroll to position [3374, 0]
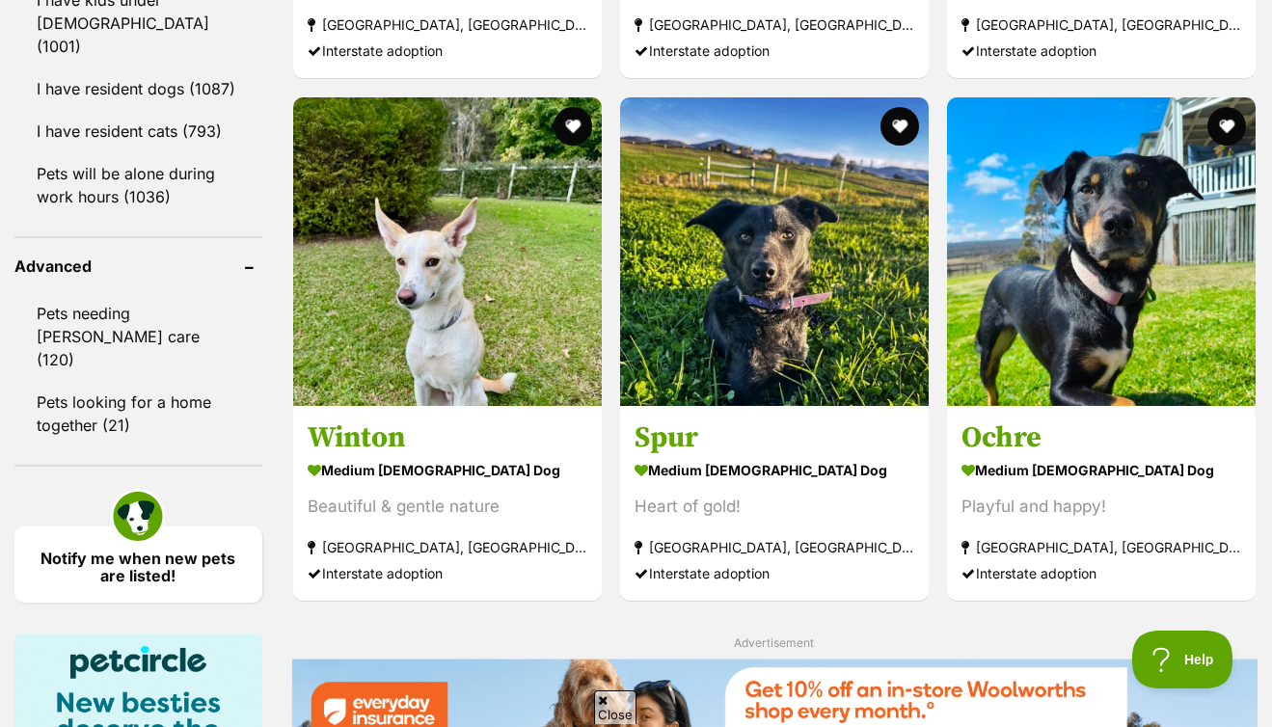
scroll to position [3115, 0]
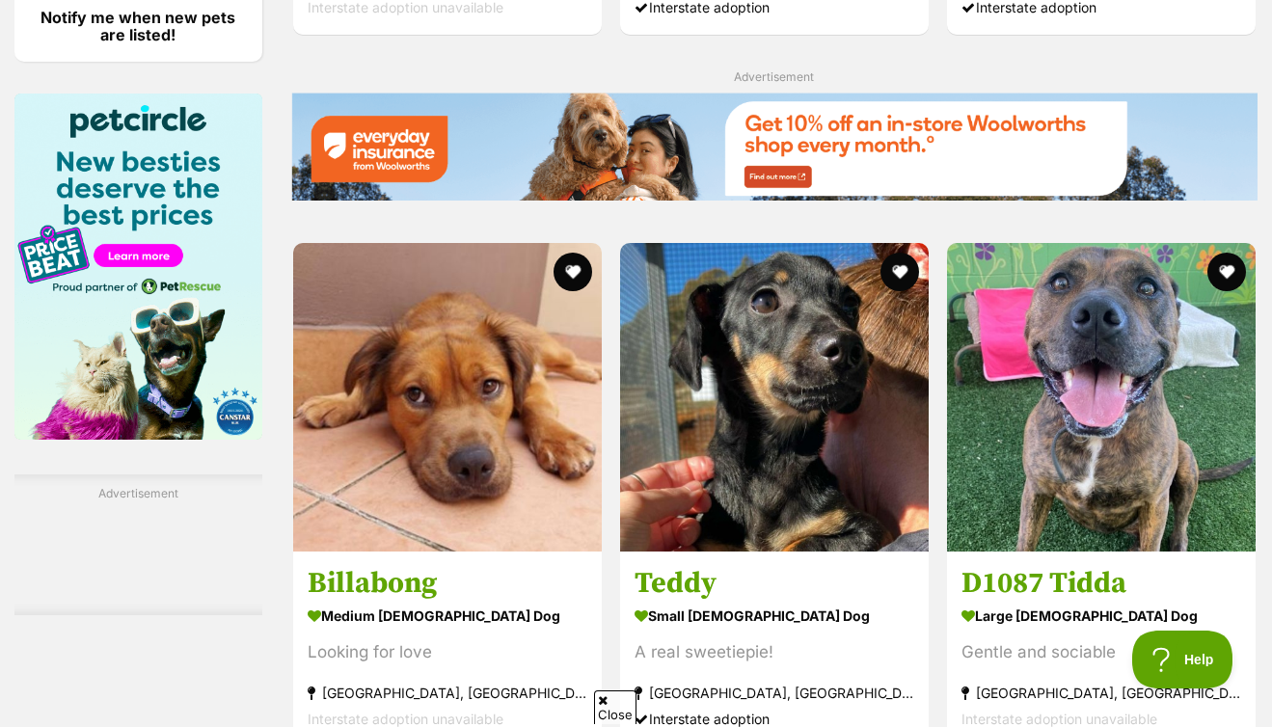
scroll to position [3624, 0]
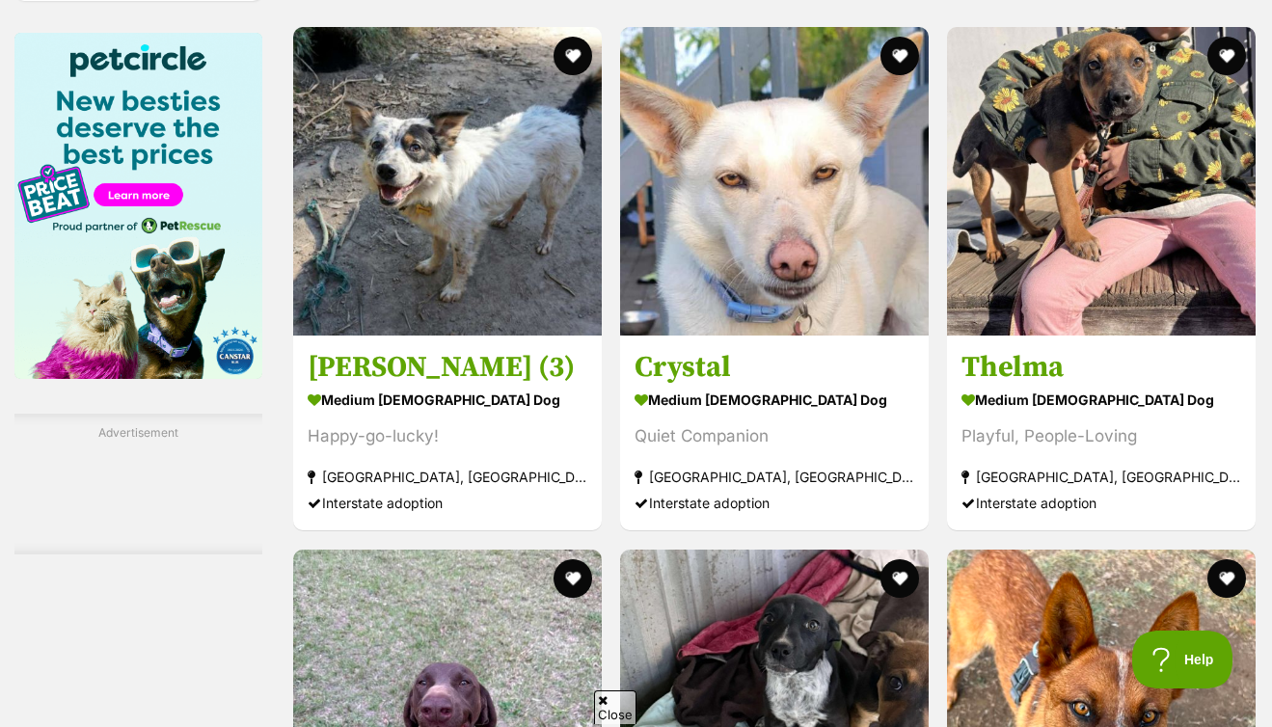
scroll to position [3453, 0]
